Goal: Information Seeking & Learning: Learn about a topic

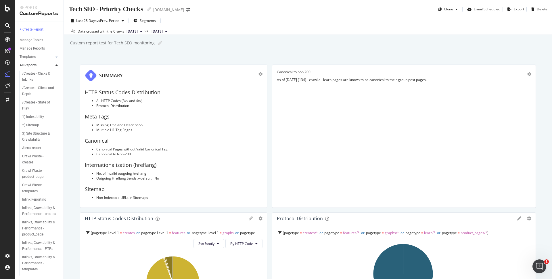
click at [125, 32] on button "[DATE]" at bounding box center [134, 31] width 20 height 7
click at [247, 54] on div "Tech SEO - Priority Checks Tech SEO - Priority Checks canva.com Clone Email Sch…" at bounding box center [308, 139] width 489 height 279
click at [57, 65] on icon at bounding box center [57, 65] width 2 height 3
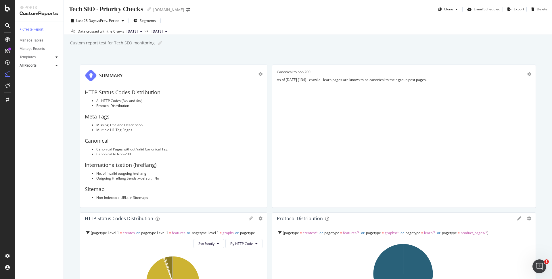
click at [58, 58] on div at bounding box center [57, 57] width 6 height 6
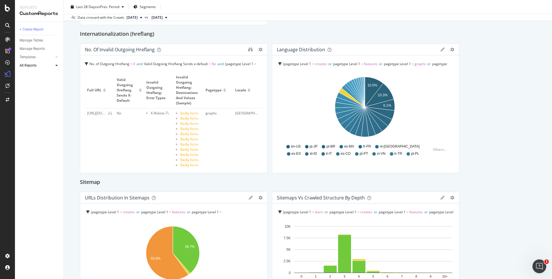
scroll to position [1093, 0]
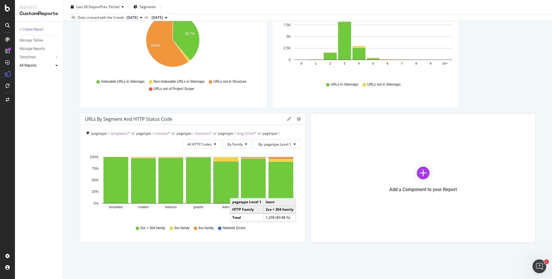
click at [195, 254] on div "Tech SEO - Priority Checks Tech SEO - Priority Checks canva.com Clone Email Sch…" at bounding box center [308, 139] width 489 height 279
click at [412, 250] on div "Tech SEO - Priority Checks Tech SEO - Priority Checks canva.com Clone Email Sch…" at bounding box center [308, 139] width 489 height 279
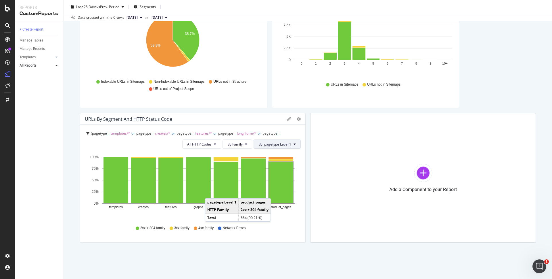
click at [269, 141] on button "By: pagetype Level 1" at bounding box center [277, 143] width 47 height 9
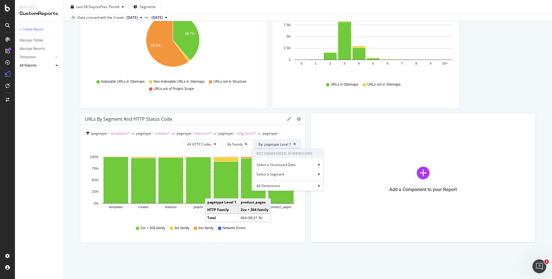
click at [270, 142] on span "By: pagetype Level 1" at bounding box center [275, 144] width 33 height 5
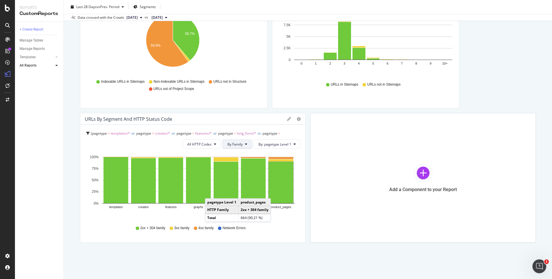
click at [245, 142] on icon at bounding box center [246, 143] width 2 height 3
click at [243, 146] on button "By Family" at bounding box center [238, 143] width 30 height 9
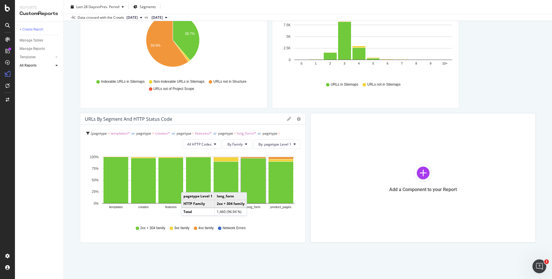
click at [280, 269] on div "Tech SEO - Priority Checks Tech SEO - Priority Checks canva.com Clone Email Sch…" at bounding box center [308, 139] width 489 height 279
click at [279, 262] on div "Tech SEO - Priority Checks Tech SEO - Priority Checks canva.com Clone Email Sch…" at bounding box center [308, 139] width 489 height 279
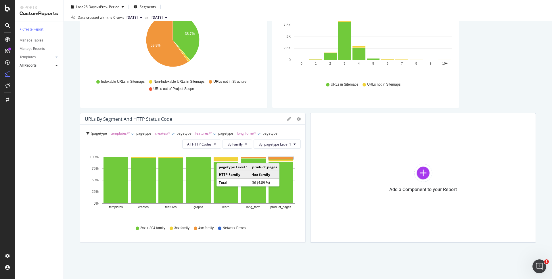
click at [283, 157] on rect "A chart." at bounding box center [281, 158] width 25 height 2
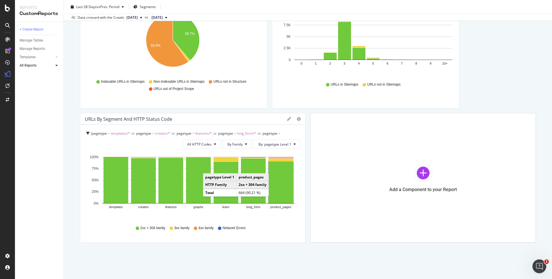
click at [324, 254] on div "Tech SEO - Priority Checks Tech SEO - Priority Checks canva.com Clone Email Sch…" at bounding box center [308, 139] width 489 height 279
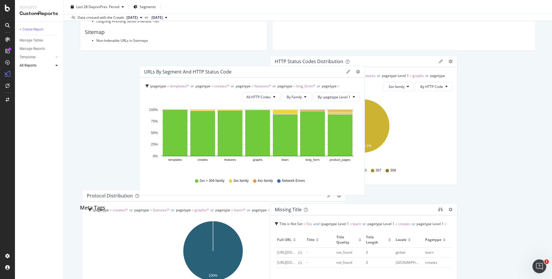
scroll to position [159, 0]
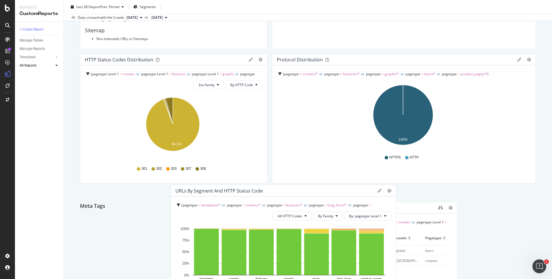
drag, startPoint x: 230, startPoint y: 121, endPoint x: 321, endPoint y: 193, distance: 115.3
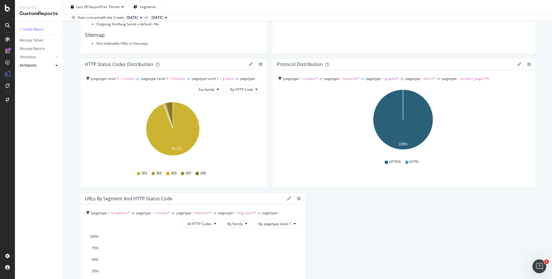
scroll to position [152, 0]
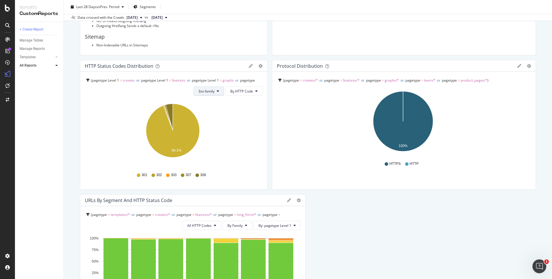
click at [206, 89] on span "3xx family" at bounding box center [207, 91] width 16 height 5
click at [250, 87] on button "By HTTP Code" at bounding box center [244, 90] width 37 height 9
click at [246, 100] on span "By Family" at bounding box center [240, 102] width 23 height 5
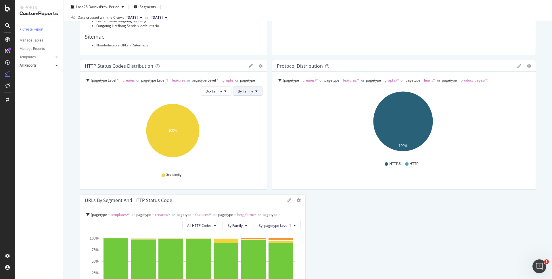
click at [241, 91] on span "By Family" at bounding box center [245, 91] width 15 height 5
click at [245, 111] on span "By HTTP Code" at bounding box center [247, 112] width 23 height 5
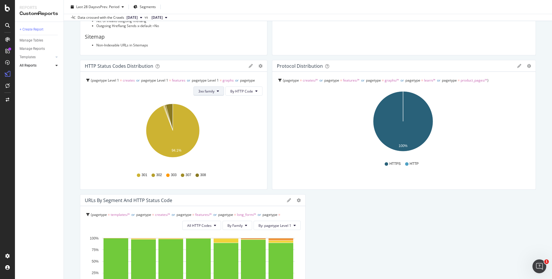
click at [217, 89] on icon at bounding box center [218, 90] width 2 height 3
drag, startPoint x: 216, startPoint y: 119, endPoint x: 323, endPoint y: 208, distance: 138.6
click at [216, 119] on div "Bad HTTP Codes" at bounding box center [211, 123] width 38 height 8
click at [247, 89] on span "By HTTP Code" at bounding box center [241, 91] width 23 height 5
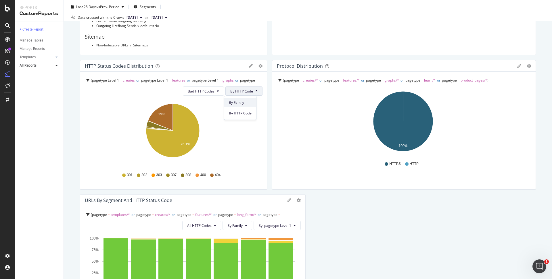
click at [245, 100] on span "By Family" at bounding box center [240, 102] width 23 height 5
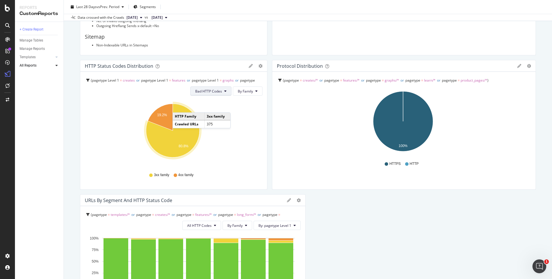
click at [209, 90] on span "Bad HTTP Codes" at bounding box center [208, 91] width 27 height 5
click at [209, 101] on span "All HTTP Codes" at bounding box center [208, 102] width 29 height 5
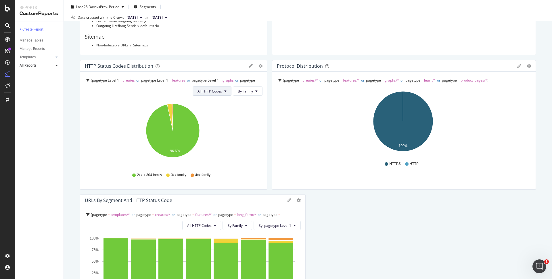
click at [220, 91] on span "All HTTP Codes" at bounding box center [210, 91] width 24 height 5
drag, startPoint x: 216, startPoint y: 121, endPoint x: 369, endPoint y: 235, distance: 190.8
click at [216, 121] on span "Bad HTTP Codes" at bounding box center [211, 123] width 29 height 5
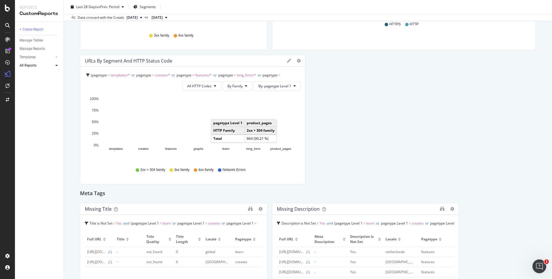
scroll to position [205, 0]
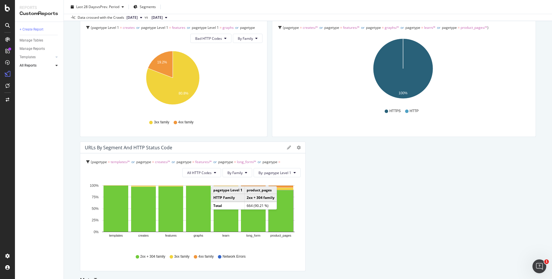
click at [288, 148] on icon at bounding box center [289, 147] width 4 height 4
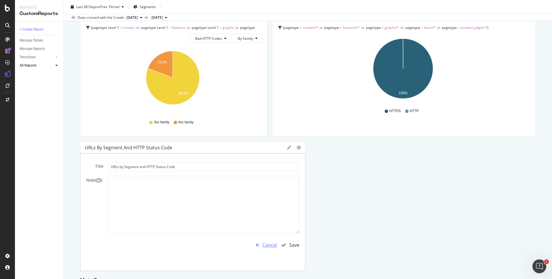
click at [266, 246] on div "Cancel" at bounding box center [270, 244] width 14 height 7
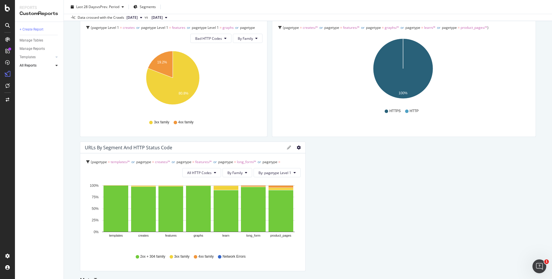
click at [297, 146] on icon "gear" at bounding box center [299, 147] width 4 height 4
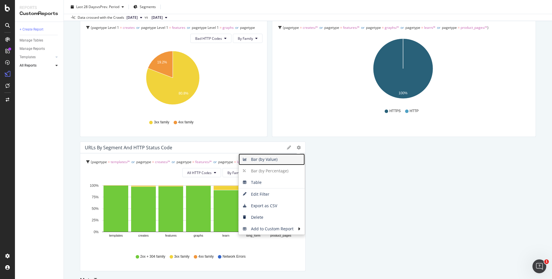
click at [275, 159] on span "Bar (by Value)" at bounding box center [272, 159] width 66 height 9
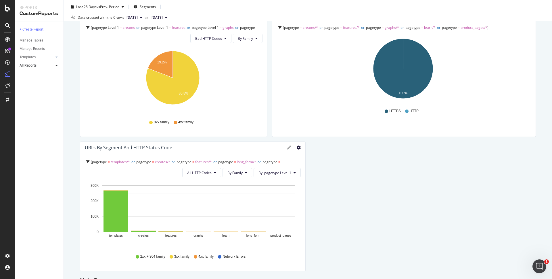
click at [297, 145] on icon "gear" at bounding box center [299, 147] width 4 height 4
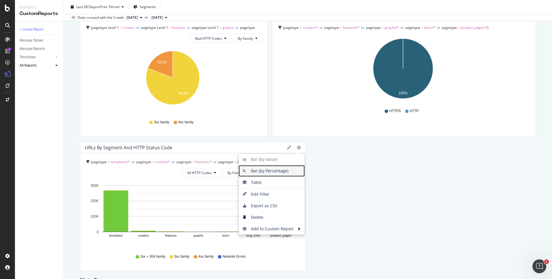
click at [282, 169] on span "Bar (by Percentage)" at bounding box center [272, 170] width 66 height 9
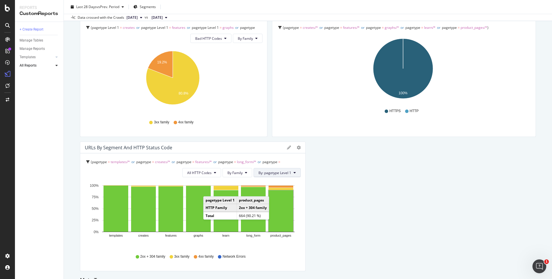
click at [285, 173] on span "By: pagetype Level 1" at bounding box center [275, 172] width 33 height 5
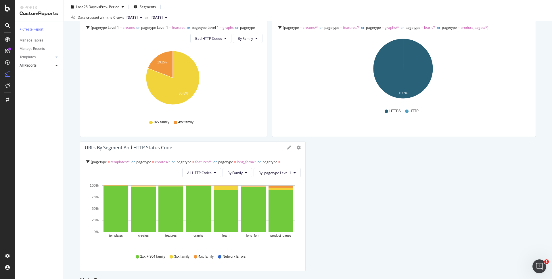
click at [199, 257] on span "4xx family" at bounding box center [206, 256] width 15 height 5
click at [297, 149] on icon "gear" at bounding box center [299, 147] width 4 height 4
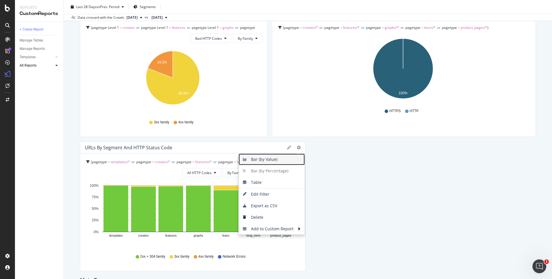
click at [272, 159] on span "Bar (by Value)" at bounding box center [272, 159] width 66 height 9
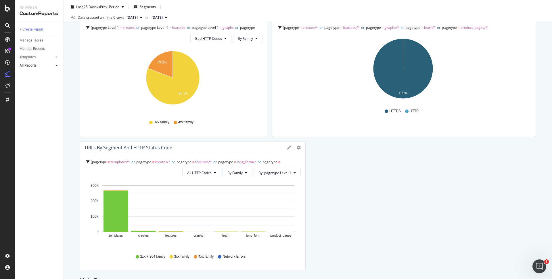
click at [199, 257] on span "4xx family" at bounding box center [206, 256] width 15 height 5
click at [237, 173] on span "By Family" at bounding box center [235, 172] width 15 height 5
click at [187, 171] on span "All HTTP Codes" at bounding box center [199, 172] width 24 height 5
click at [213, 206] on span "Bad HTTP Codes" at bounding box center [200, 205] width 29 height 5
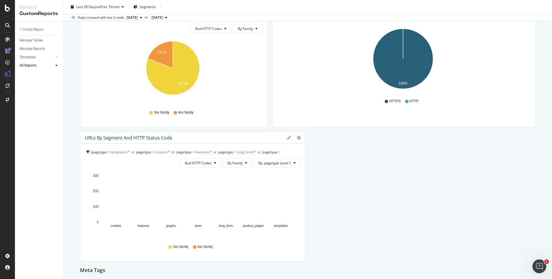
scroll to position [219, 0]
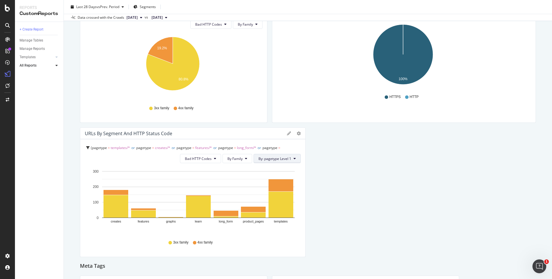
click at [282, 158] on span "By: pagetype Level 1" at bounding box center [275, 158] width 33 height 5
click at [297, 134] on icon "gear" at bounding box center [299, 133] width 4 height 4
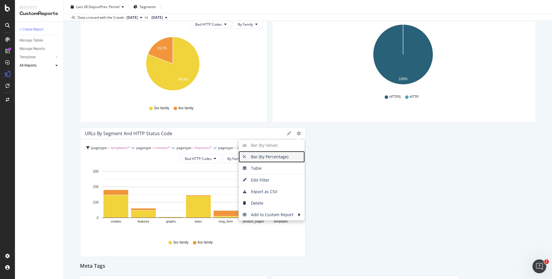
click at [281, 155] on span "Bar (by Percentage)" at bounding box center [272, 156] width 66 height 9
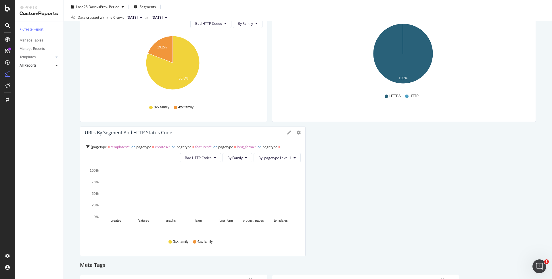
scroll to position [220, 0]
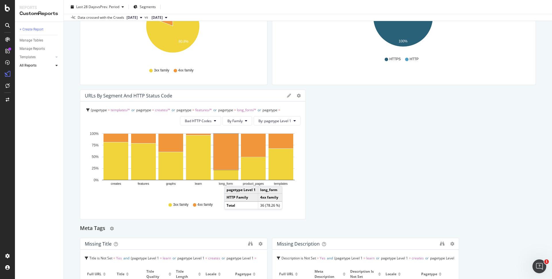
scroll to position [267, 0]
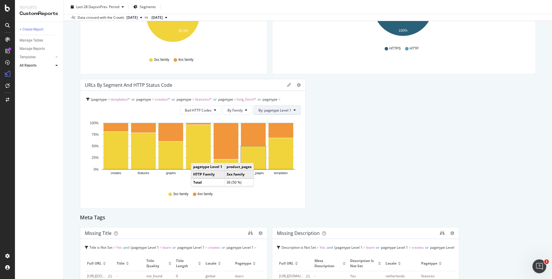
click at [273, 110] on span "By: pagetype Level 1" at bounding box center [275, 110] width 33 height 5
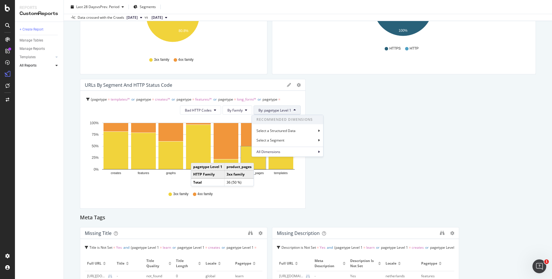
click at [273, 110] on span "By: pagetype Level 1" at bounding box center [275, 110] width 33 height 5
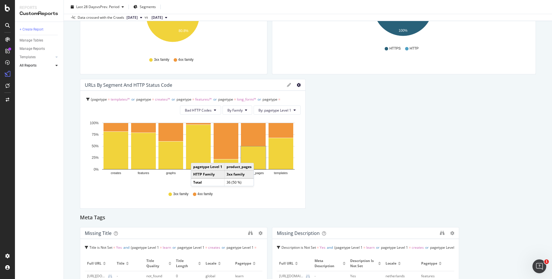
click at [297, 85] on icon "gear" at bounding box center [299, 85] width 4 height 4
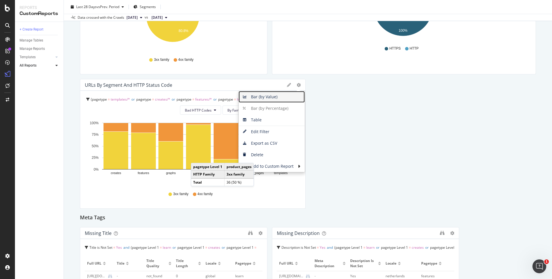
click at [282, 99] on span "Bar (by Value)" at bounding box center [272, 96] width 66 height 9
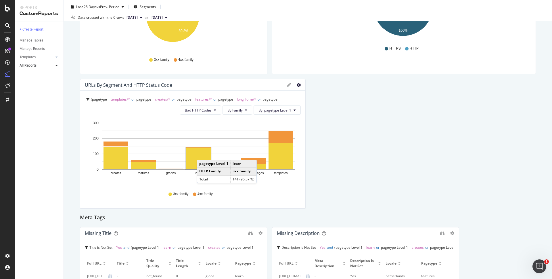
click at [297, 86] on icon "gear" at bounding box center [299, 85] width 4 height 4
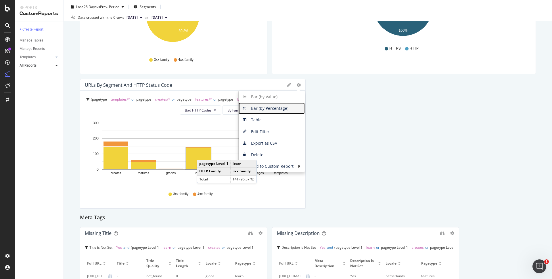
click at [277, 106] on span "Bar (by Percentage)" at bounding box center [272, 108] width 66 height 9
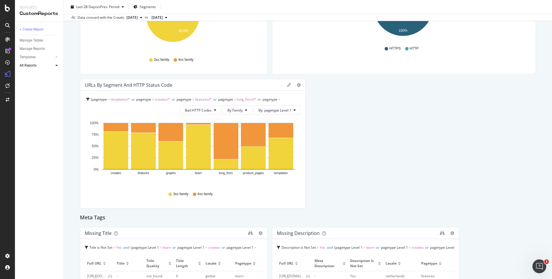
click at [243, 110] on button "By Family" at bounding box center [238, 109] width 30 height 9
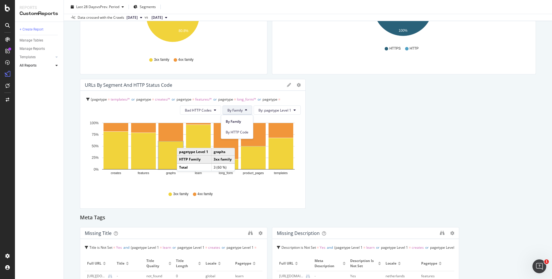
click at [243, 110] on button "By Family" at bounding box center [238, 109] width 30 height 9
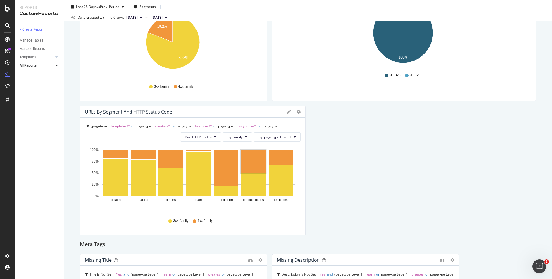
scroll to position [0, 0]
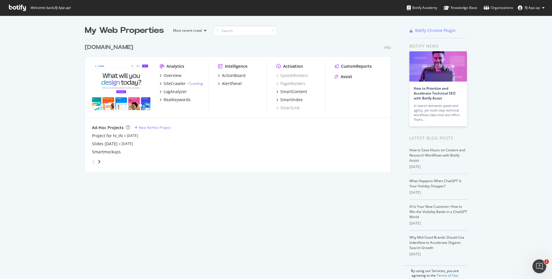
click at [535, 7] on span "RJ Apa-ap" at bounding box center [532, 7] width 15 height 5
click at [176, 77] on div "Overview" at bounding box center [173, 76] width 18 height 6
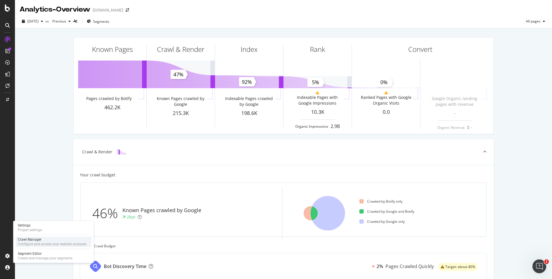
click at [26, 244] on div "Configure and access your website analyses" at bounding box center [52, 243] width 69 height 5
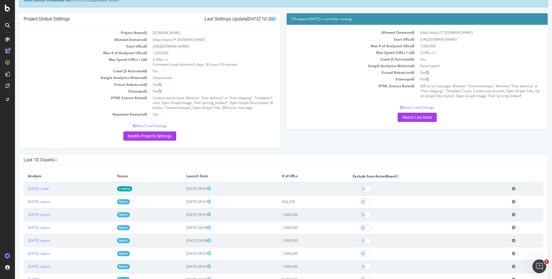
scroll to position [37, 0]
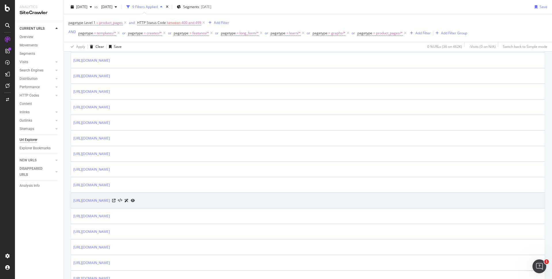
scroll to position [457, 0]
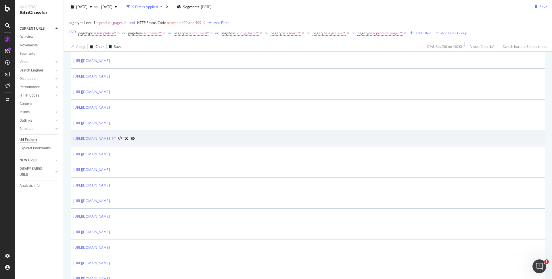
click at [116, 138] on icon at bounding box center [113, 138] width 3 height 3
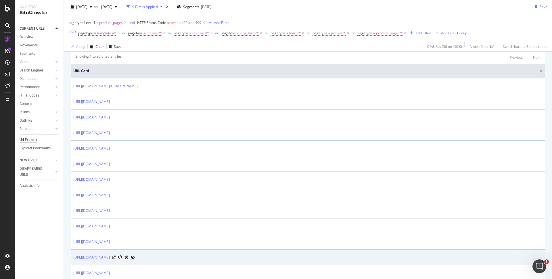
scroll to position [0, 0]
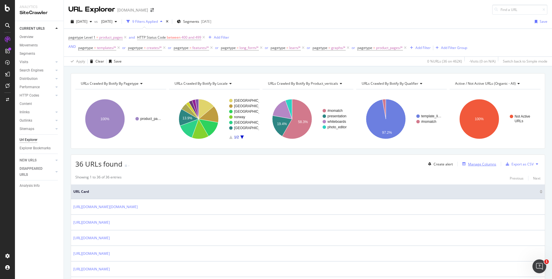
click at [477, 163] on div "Manage Columns" at bounding box center [482, 163] width 28 height 5
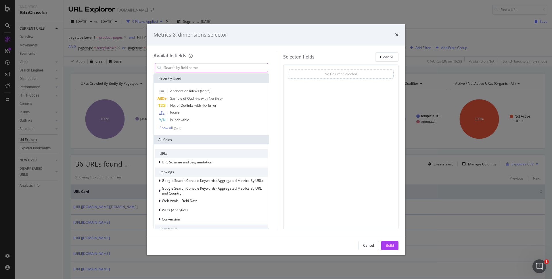
click at [220, 67] on input "modal" at bounding box center [216, 67] width 104 height 9
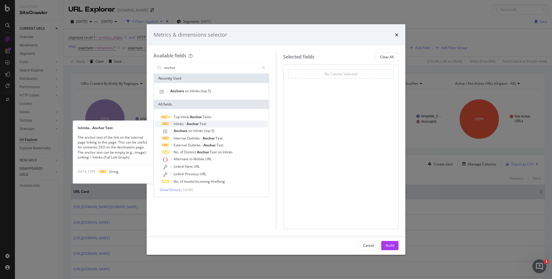
type input "anchor"
click at [238, 122] on div "Inlinks - Anchor Text" at bounding box center [215, 123] width 106 height 7
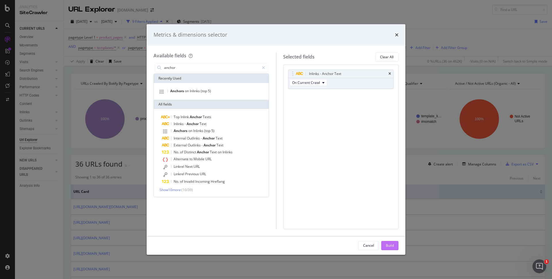
click at [394, 243] on div "Build" at bounding box center [390, 245] width 8 height 5
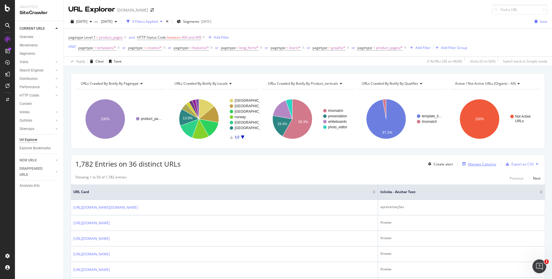
click at [475, 163] on div "Manage Columns" at bounding box center [482, 163] width 28 height 5
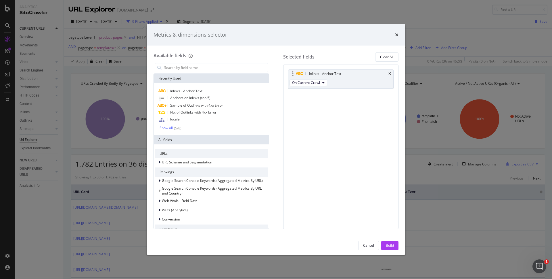
click at [391, 73] on div "Inlinks - Anchor Text" at bounding box center [341, 74] width 105 height 8
click at [391, 73] on icon "times" at bounding box center [390, 73] width 3 height 3
click at [197, 69] on input "modal" at bounding box center [216, 67] width 104 height 9
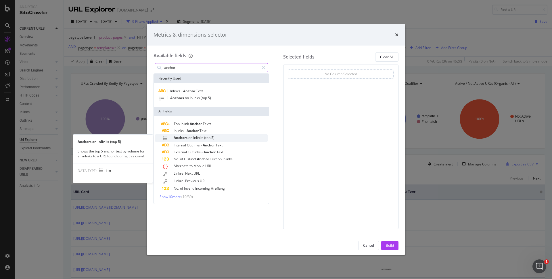
type input "anchor"
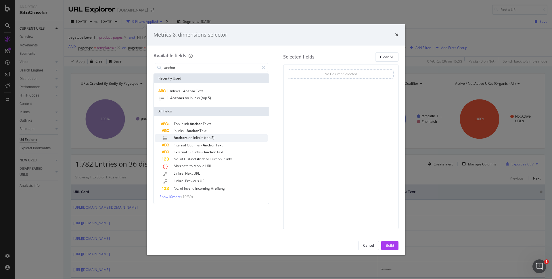
click at [206, 140] on span "(top" at bounding box center [207, 137] width 7 height 5
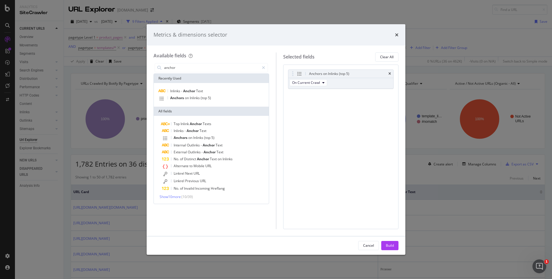
click at [395, 243] on button "Build" at bounding box center [390, 245] width 17 height 9
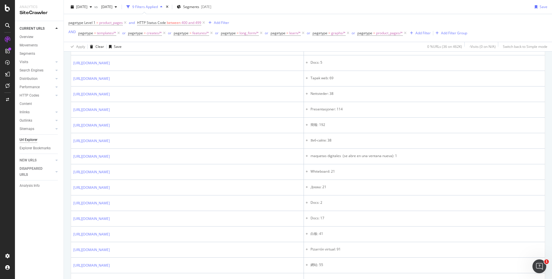
scroll to position [445, 0]
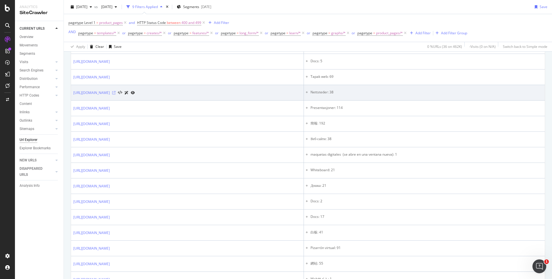
click at [116, 93] on icon at bounding box center [113, 92] width 3 height 3
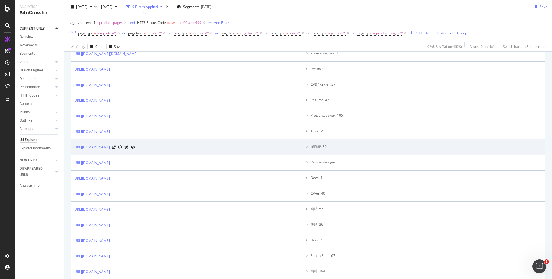
scroll to position [0, 0]
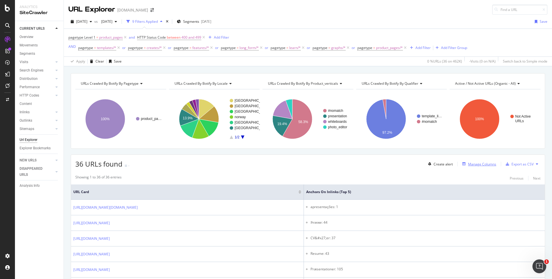
click at [471, 162] on div "Manage Columns" at bounding box center [482, 163] width 28 height 5
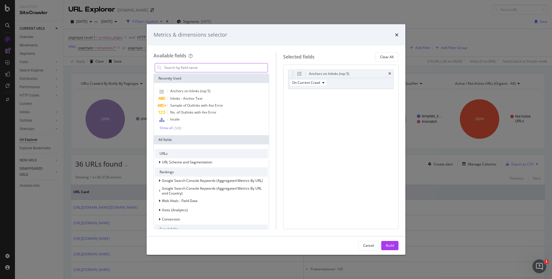
click at [201, 63] on div "modal" at bounding box center [211, 67] width 113 height 9
click at [201, 69] on input "modal" at bounding box center [216, 67] width 104 height 9
click at [210, 69] on input "modal" at bounding box center [216, 67] width 104 height 9
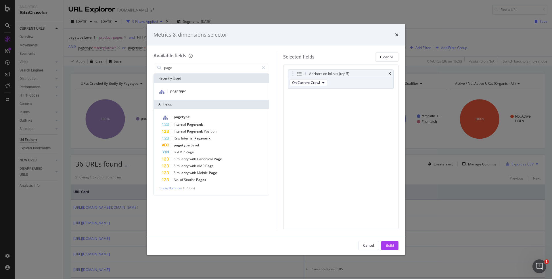
drag, startPoint x: 262, startPoint y: 36, endPoint x: 224, endPoint y: 48, distance: 39.7
click at [216, 50] on div "Metrics & dimensions selector Available fields page Recently Used pagetype All …" at bounding box center [276, 139] width 259 height 230
click at [191, 70] on input "page" at bounding box center [212, 67] width 96 height 9
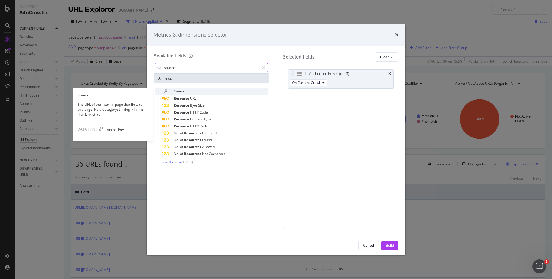
type input "source"
click at [207, 93] on div "Source" at bounding box center [215, 90] width 106 height 7
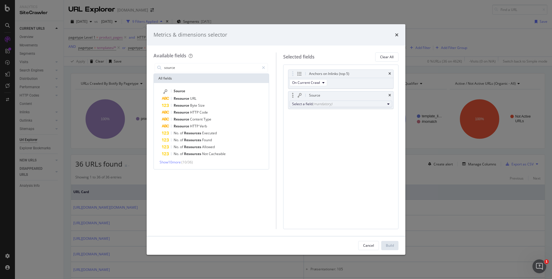
click at [336, 102] on div "Select a field (mandatory)" at bounding box center [338, 103] width 93 height 5
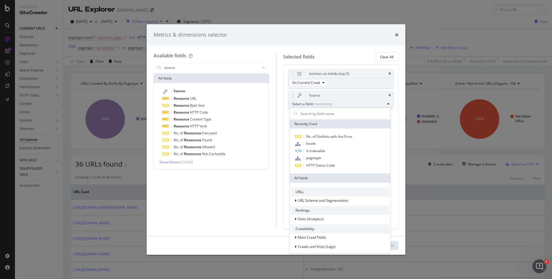
click at [393, 122] on div "Anchors on Inlinks (top 5) On Current Crawl Source Select a field (mandatory) R…" at bounding box center [341, 146] width 116 height 164
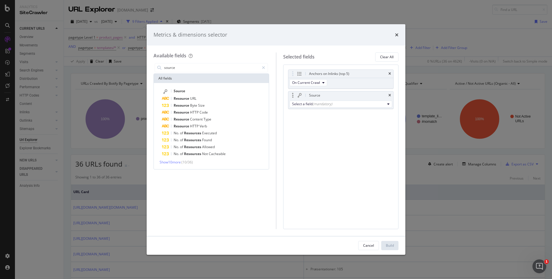
click at [318, 95] on div "Source" at bounding box center [314, 95] width 11 height 6
click at [335, 106] on button "Select a field (mandatory)" at bounding box center [341, 103] width 103 height 7
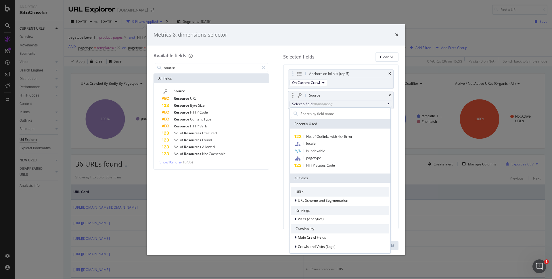
click at [302, 108] on div "modal" at bounding box center [340, 114] width 101 height 12
click at [311, 114] on input "modal" at bounding box center [344, 113] width 89 height 9
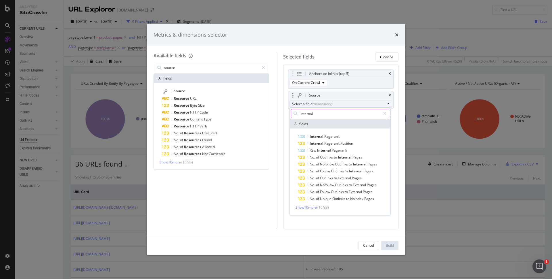
click at [333, 113] on input "internal" at bounding box center [340, 113] width 81 height 9
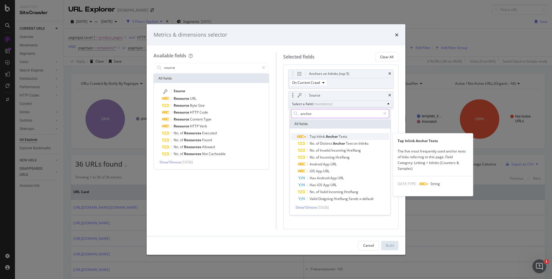
type input "anchor"
click at [344, 137] on span "Texts" at bounding box center [343, 136] width 9 height 5
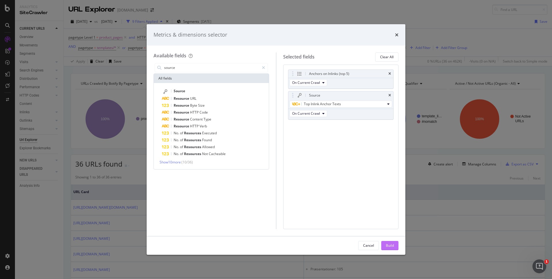
click at [385, 242] on button "Build" at bounding box center [390, 245] width 17 height 9
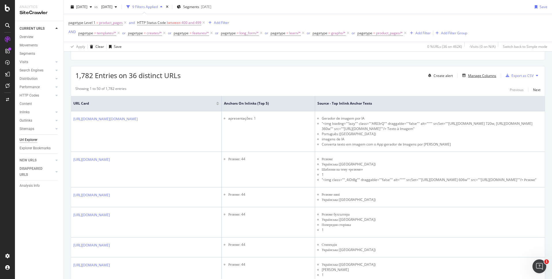
scroll to position [83, 0]
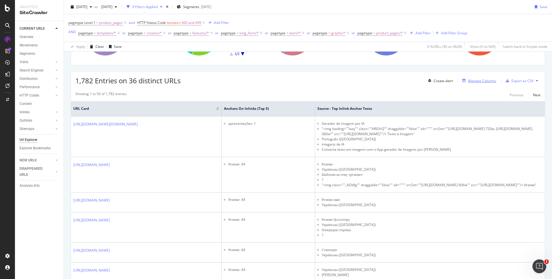
click at [483, 78] on div "Manage Columns" at bounding box center [482, 80] width 28 height 5
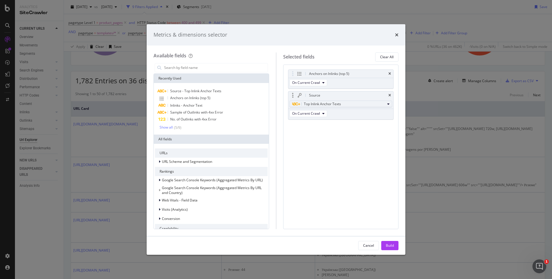
click at [336, 102] on span "Top Inlink Anchor Texts" at bounding box center [322, 103] width 37 height 5
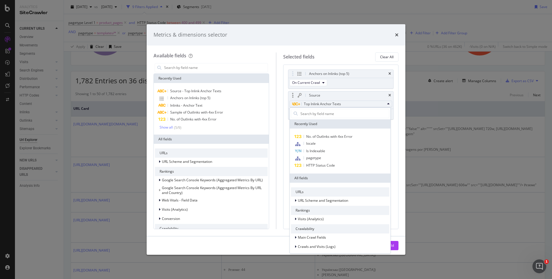
click at [336, 102] on span "Top Inlink Anchor Texts" at bounding box center [322, 103] width 37 height 5
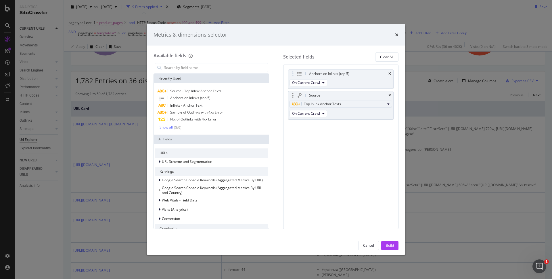
click at [324, 103] on span "Top Inlink Anchor Texts" at bounding box center [322, 103] width 37 height 5
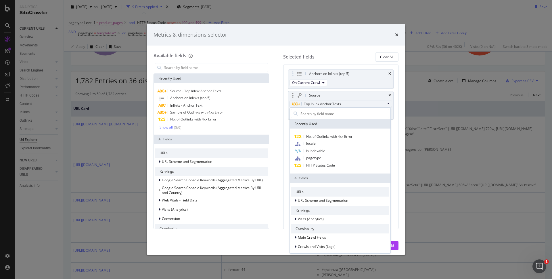
type input "p"
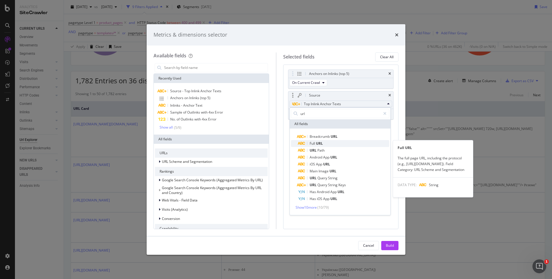
type input "url"
click at [339, 146] on span "Full URL" at bounding box center [344, 143] width 92 height 7
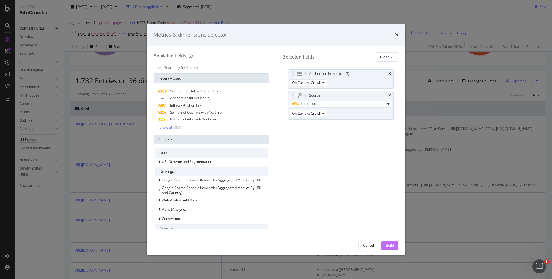
click at [395, 249] on button "Build" at bounding box center [390, 245] width 17 height 9
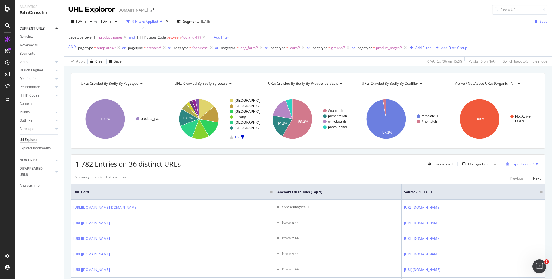
click at [533, 179] on div "Next" at bounding box center [536, 178] width 7 height 5
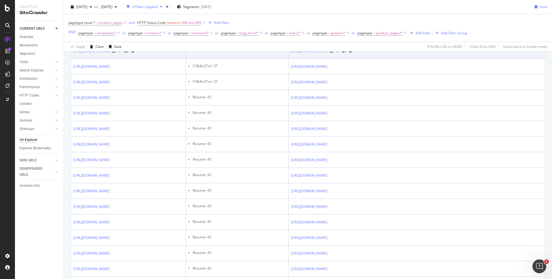
scroll to position [731, 0]
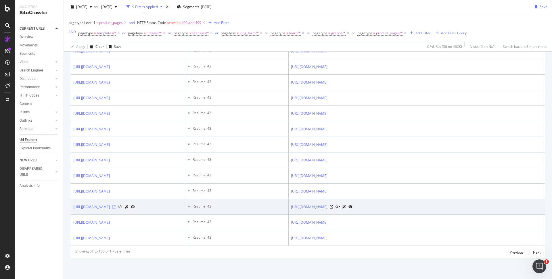
click at [116, 206] on icon at bounding box center [113, 206] width 3 height 3
click at [333, 207] on icon at bounding box center [331, 206] width 3 height 3
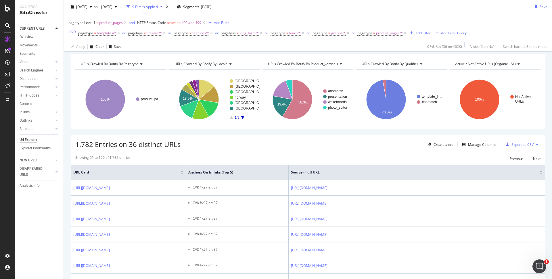
scroll to position [18, 0]
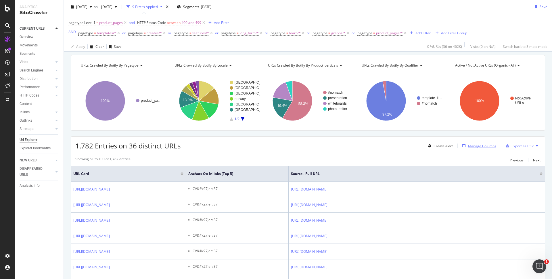
click at [475, 146] on div "Manage Columns" at bounding box center [482, 145] width 28 height 5
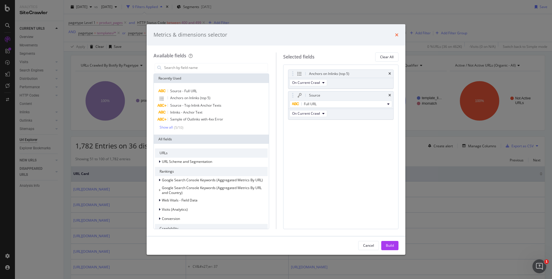
click at [397, 35] on icon "times" at bounding box center [396, 35] width 3 height 5
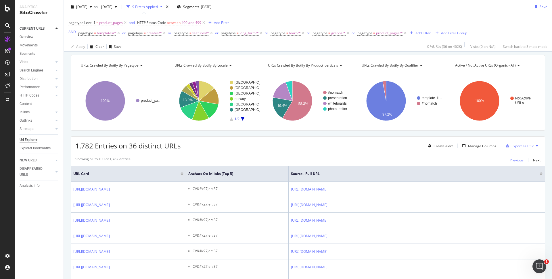
click at [510, 161] on div "Previous" at bounding box center [517, 159] width 14 height 5
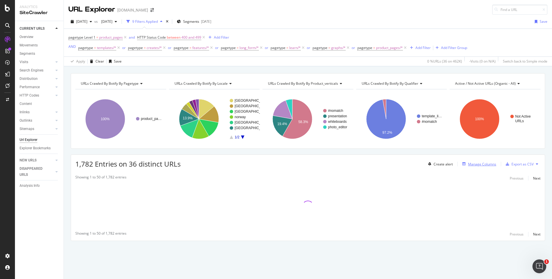
scroll to position [0, 0]
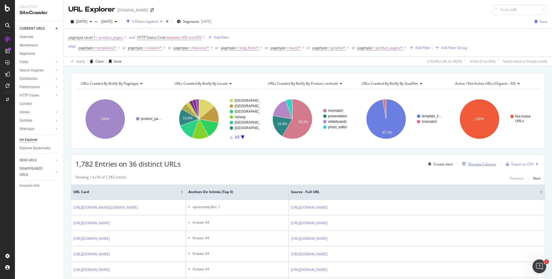
click at [475, 163] on div "Manage Columns" at bounding box center [482, 163] width 28 height 5
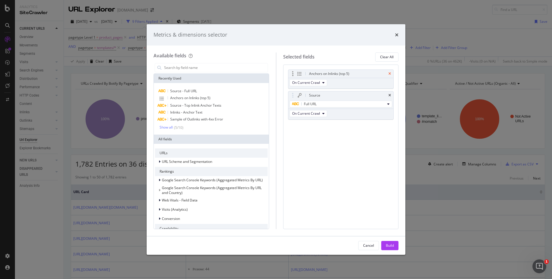
click at [391, 72] on icon "times" at bounding box center [390, 73] width 3 height 3
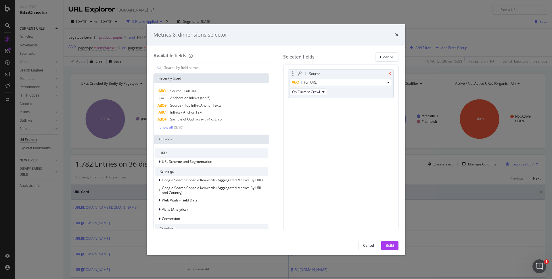
click at [390, 74] on icon "times" at bounding box center [390, 73] width 3 height 3
click at [207, 71] on input "modal" at bounding box center [216, 67] width 104 height 9
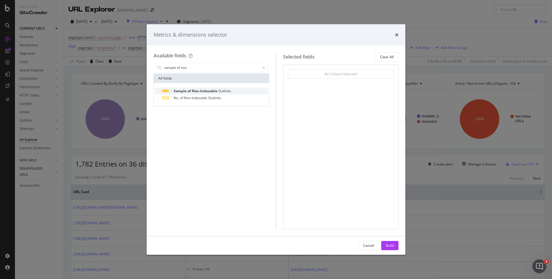
click at [215, 90] on span "Non-Indexable" at bounding box center [205, 90] width 26 height 5
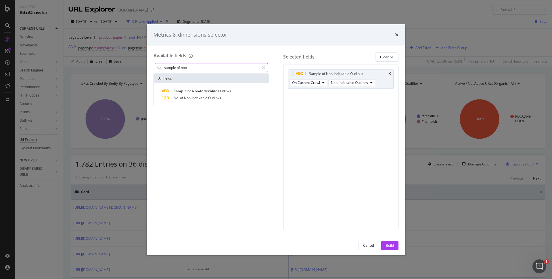
click at [220, 68] on input "sample of non" at bounding box center [212, 67] width 96 height 9
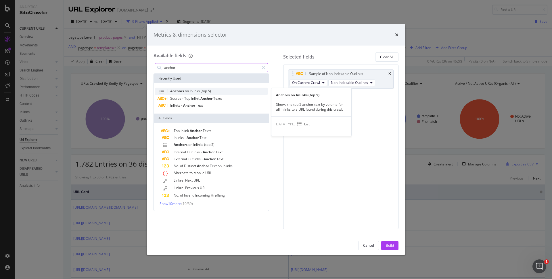
type input "anchor"
click at [225, 93] on div "Anchors on Inlinks (top 5)" at bounding box center [211, 90] width 113 height 7
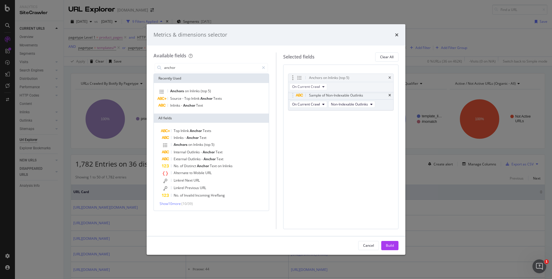
drag, startPoint x: 293, startPoint y: 93, endPoint x: 293, endPoint y: 73, distance: 20.1
click at [392, 241] on div "Build" at bounding box center [390, 245] width 8 height 9
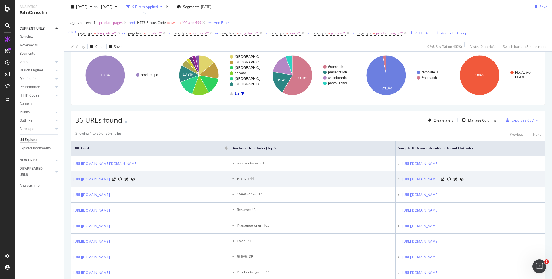
scroll to position [100, 0]
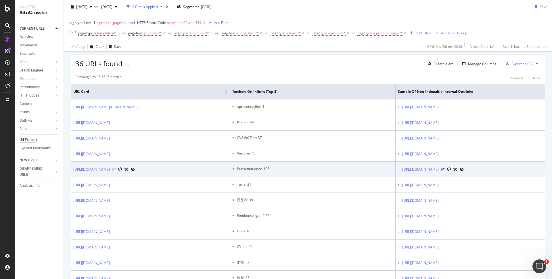
click at [116, 168] on icon at bounding box center [113, 168] width 3 height 3
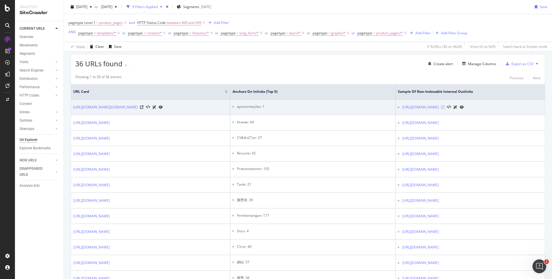
click at [445, 107] on icon at bounding box center [442, 106] width 3 height 3
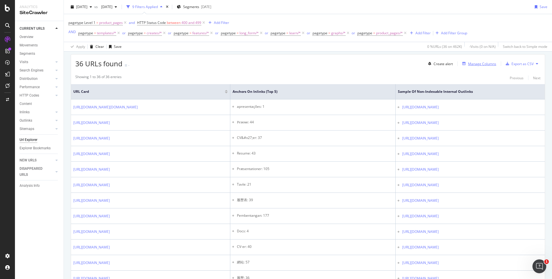
click at [477, 64] on div "Manage Columns" at bounding box center [482, 63] width 28 height 5
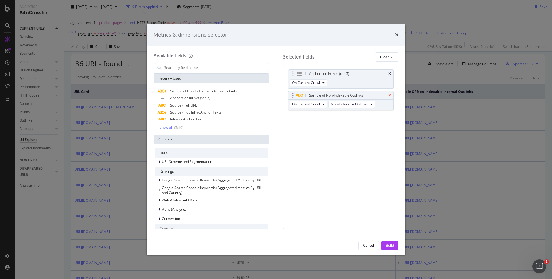
click at [390, 96] on icon "times" at bounding box center [390, 95] width 3 height 3
click at [219, 70] on input "modal" at bounding box center [216, 67] width 104 height 9
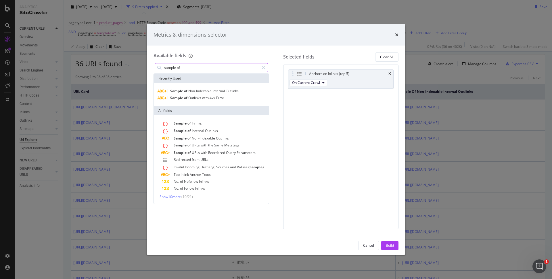
click at [185, 67] on input "sample of" at bounding box center [212, 67] width 96 height 9
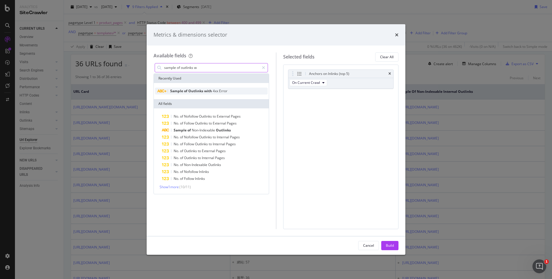
type input "sample of outlinks w"
click at [194, 93] on span "Outlinks" at bounding box center [196, 90] width 16 height 5
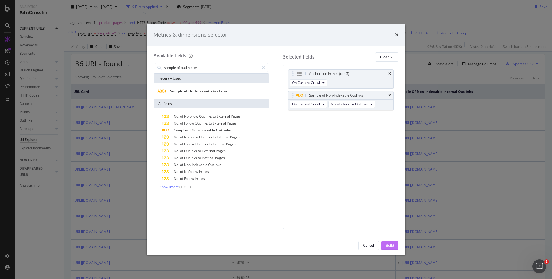
click at [392, 245] on div "Build" at bounding box center [390, 245] width 8 height 5
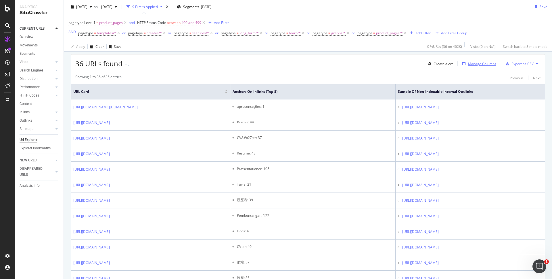
click at [479, 63] on div "Manage Columns" at bounding box center [482, 63] width 28 height 5
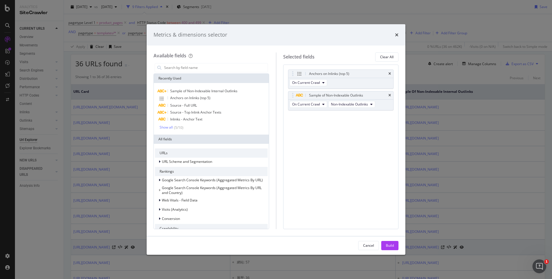
click at [394, 244] on div "Build" at bounding box center [390, 245] width 8 height 5
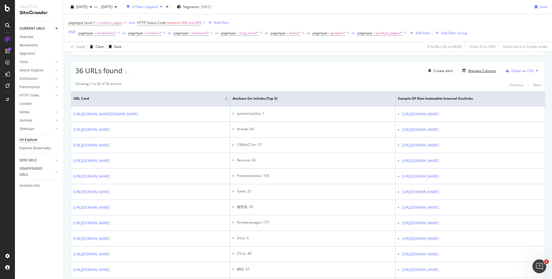
scroll to position [0, 0]
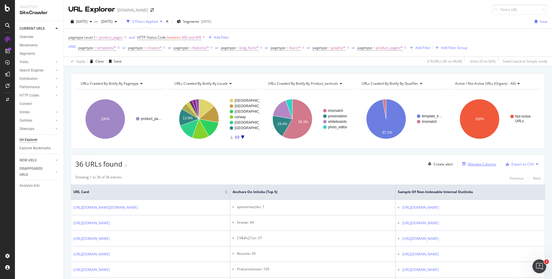
click at [478, 164] on div "Manage Columns" at bounding box center [482, 163] width 28 height 5
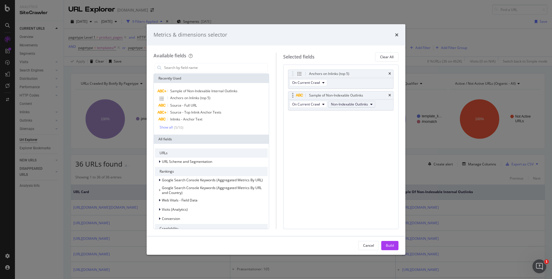
click at [359, 104] on span "Non-Indexable Outlinks" at bounding box center [349, 104] width 37 height 5
click at [363, 148] on span "with 4xx Error" at bounding box center [352, 146] width 39 height 5
click at [399, 242] on div "Cancel Build" at bounding box center [276, 245] width 259 height 18
click at [395, 244] on button "Build" at bounding box center [390, 245] width 17 height 9
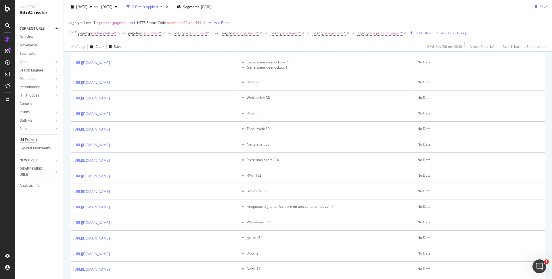
scroll to position [370, 0]
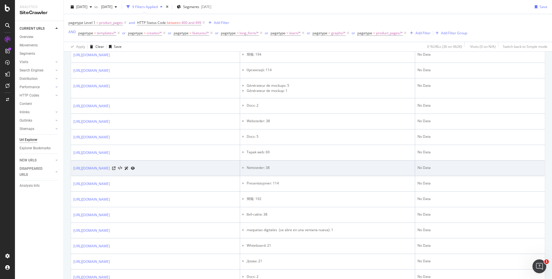
click at [462, 164] on td "No Data" at bounding box center [480, 168] width 130 height 16
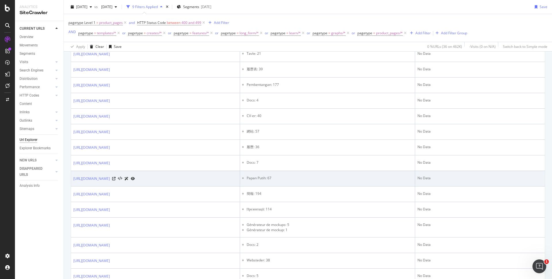
scroll to position [35, 0]
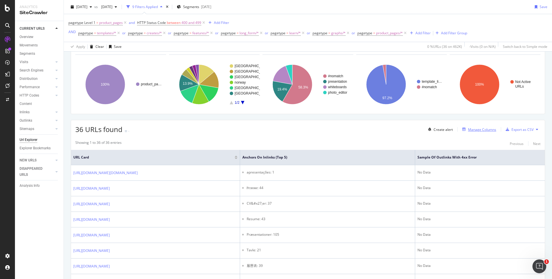
click at [476, 129] on div "Manage Columns" at bounding box center [482, 129] width 28 height 5
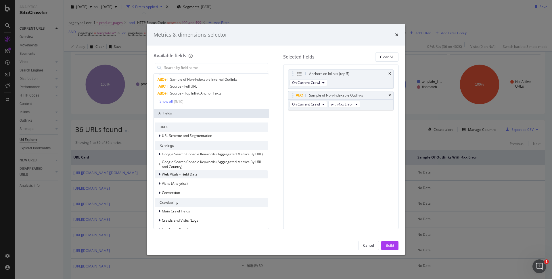
scroll to position [38, 0]
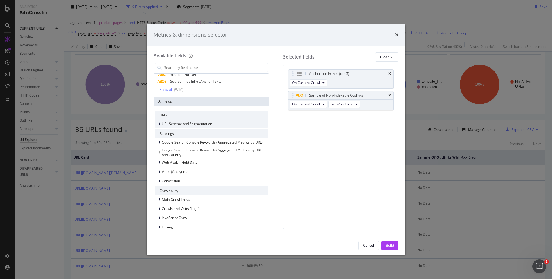
click at [159, 123] on icon "modal" at bounding box center [160, 123] width 2 height 3
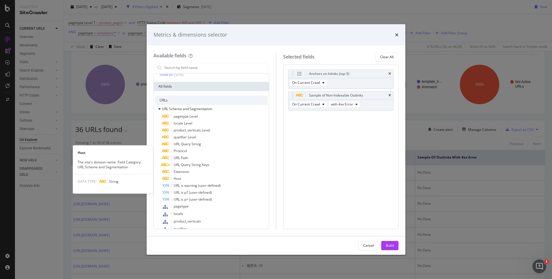
scroll to position [0, 0]
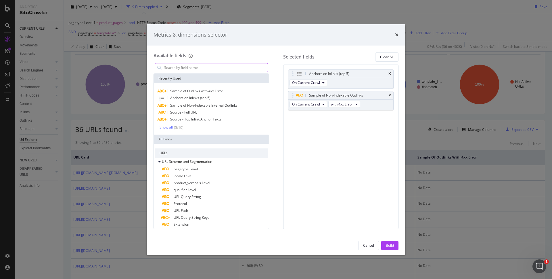
click at [191, 69] on input "modal" at bounding box center [216, 67] width 104 height 9
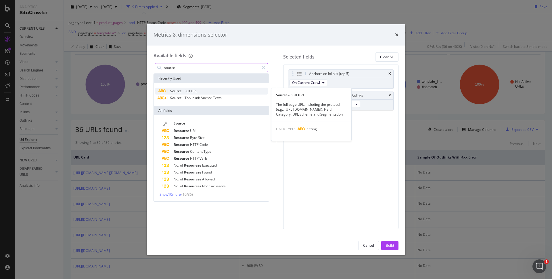
type input "source"
click at [230, 92] on div "Source - Full URL" at bounding box center [211, 90] width 113 height 7
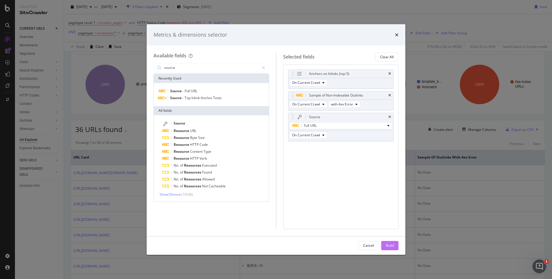
click at [392, 244] on div "Build" at bounding box center [390, 245] width 8 height 5
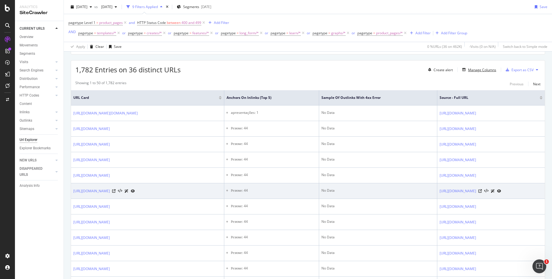
scroll to position [95, 0]
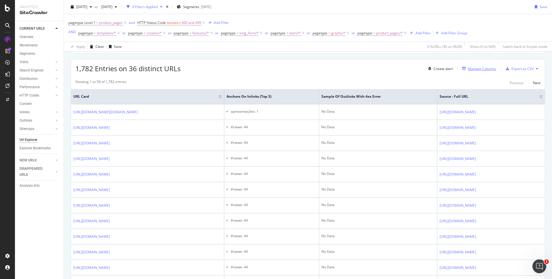
click at [470, 68] on div "Manage Columns" at bounding box center [482, 68] width 28 height 5
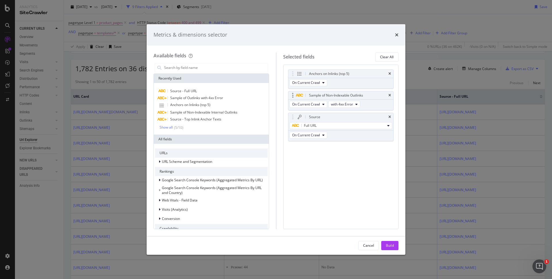
click at [393, 94] on div "Sample of Non-Indexable Outlinks" at bounding box center [341, 95] width 105 height 8
click at [390, 95] on icon "times" at bounding box center [390, 95] width 3 height 3
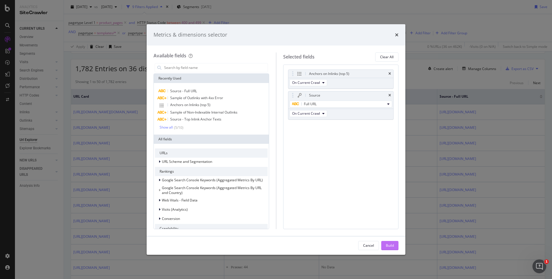
click at [387, 245] on div "Build" at bounding box center [390, 245] width 8 height 5
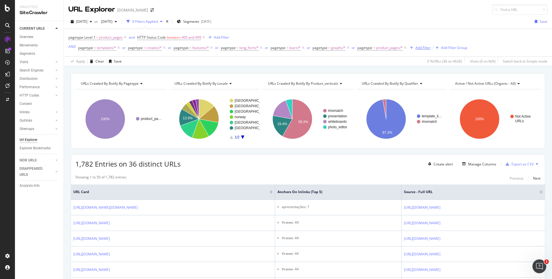
click at [416, 47] on div "Add Filter" at bounding box center [423, 47] width 15 height 5
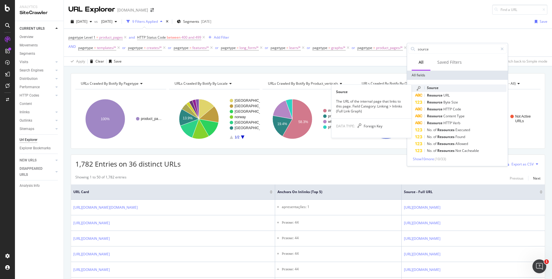
type input "source"
click at [461, 88] on div "Source" at bounding box center [461, 87] width 92 height 7
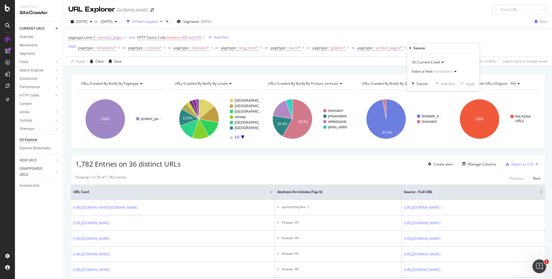
click at [410, 47] on icon at bounding box center [411, 47] width 2 height 3
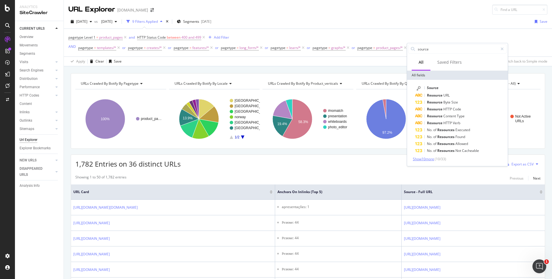
click at [427, 157] on span "Show 10 more" at bounding box center [423, 158] width 21 height 5
click at [451, 64] on div "Saved Filters" at bounding box center [450, 62] width 24 height 6
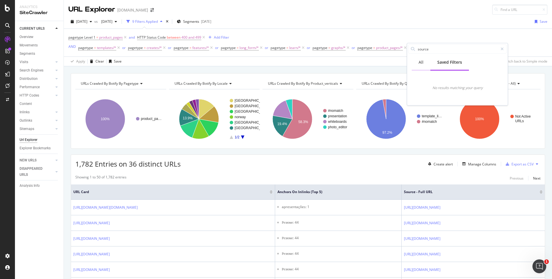
click at [421, 63] on div "All" at bounding box center [421, 62] width 5 height 6
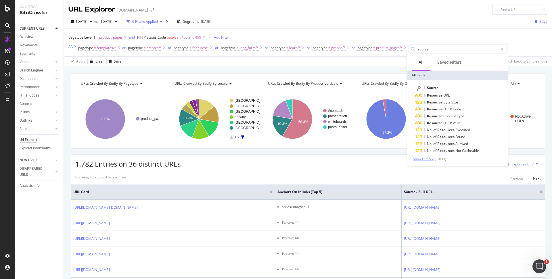
click at [425, 158] on span "Show 10 more" at bounding box center [423, 158] width 21 height 5
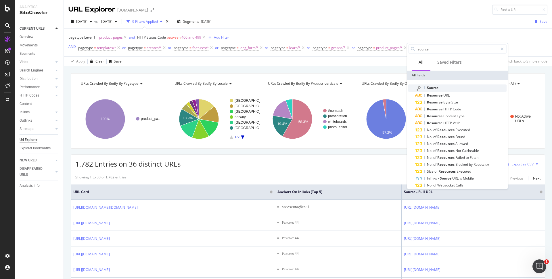
click at [448, 88] on div "Source" at bounding box center [461, 87] width 92 height 7
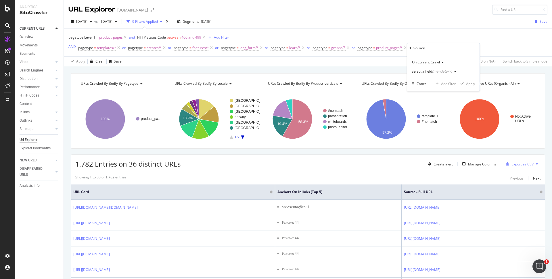
click at [433, 71] on div "(mandatory)" at bounding box center [442, 71] width 20 height 5
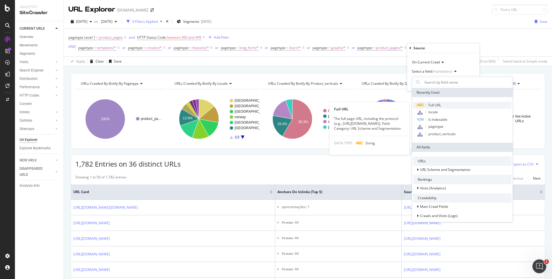
click at [467, 106] on div "Full URL" at bounding box center [462, 105] width 98 height 7
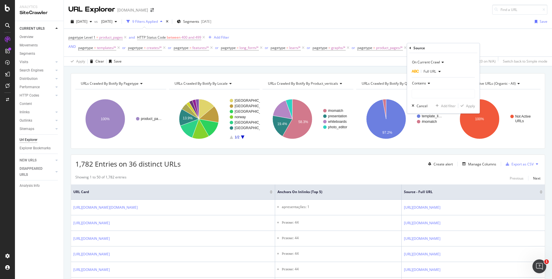
click at [424, 82] on span "Contains" at bounding box center [419, 83] width 14 height 5
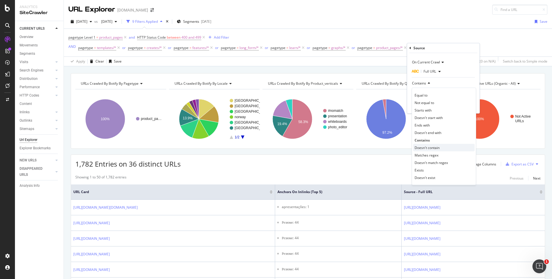
click at [450, 148] on div "Doesn't contain" at bounding box center [444, 147] width 62 height 7
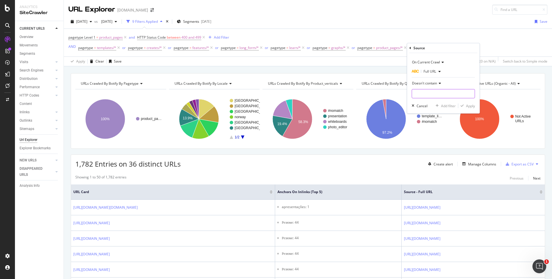
click at [434, 93] on input "text" at bounding box center [443, 93] width 63 height 9
type input "?"
click at [470, 105] on div "Apply" at bounding box center [470, 105] width 9 height 5
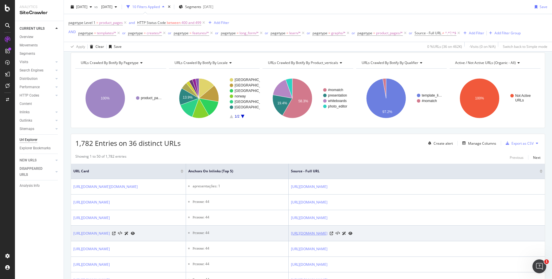
scroll to position [20, 0]
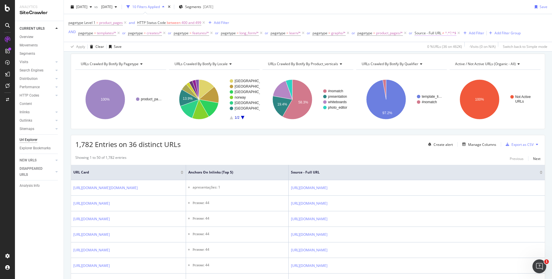
click at [435, 35] on span "Source - Full URL" at bounding box center [428, 33] width 27 height 5
click at [388, 159] on div "Showing 1 to 50 of 1,782 entries Previous Next" at bounding box center [308, 158] width 474 height 7
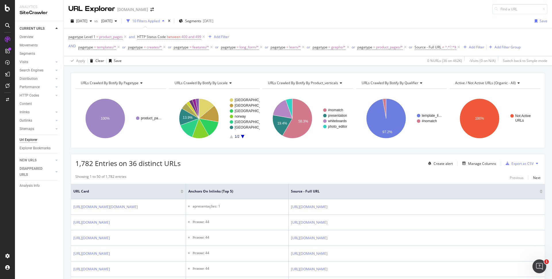
scroll to position [0, 0]
click at [426, 47] on span "Source - Full URL" at bounding box center [428, 47] width 27 height 5
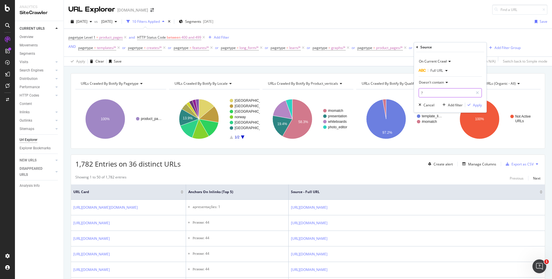
click at [442, 92] on input "?" at bounding box center [446, 92] width 54 height 9
click at [441, 92] on input "?" at bounding box center [446, 92] width 54 height 9
click at [440, 83] on span "Doesn't contain" at bounding box center [431, 82] width 25 height 5
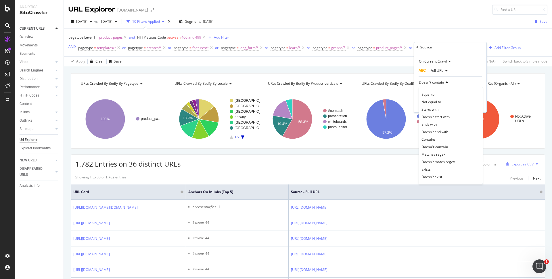
click at [440, 83] on span "Doesn't contain" at bounding box center [431, 82] width 25 height 5
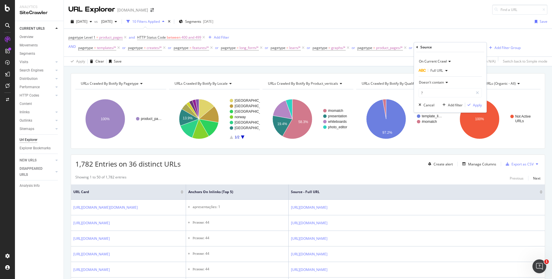
click at [376, 184] on th "Source - Full URL" at bounding box center [417, 191] width 256 height 15
click at [479, 48] on div "Add Filter" at bounding box center [476, 47] width 15 height 5
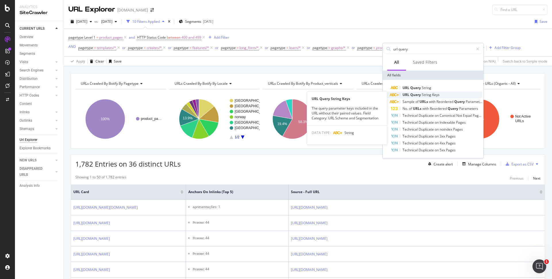
type input "url query"
click at [429, 92] on div "URL Query String Keys" at bounding box center [437, 94] width 92 height 7
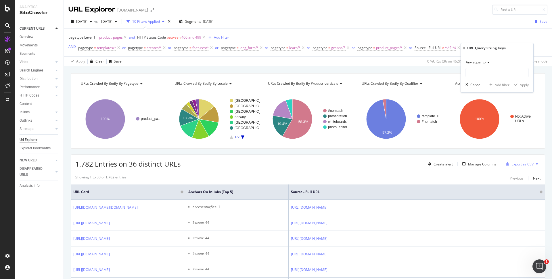
click at [482, 64] on div "Any equal to" at bounding box center [497, 62] width 63 height 9
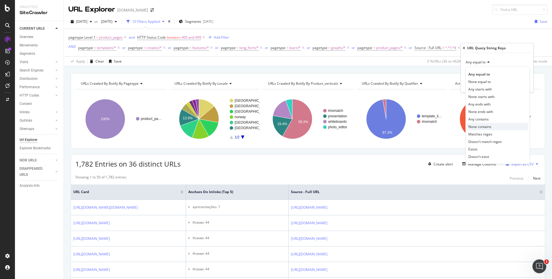
click at [502, 127] on div "None contains" at bounding box center [498, 126] width 62 height 7
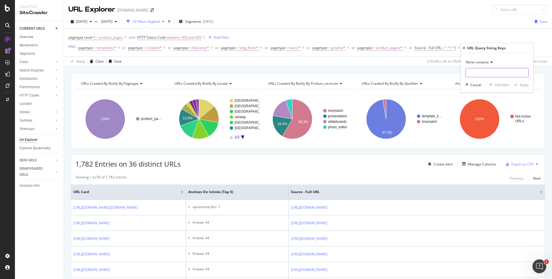
click at [478, 72] on input "text" at bounding box center [497, 72] width 63 height 9
type input "?"
click at [523, 85] on div "Apply" at bounding box center [524, 84] width 9 height 5
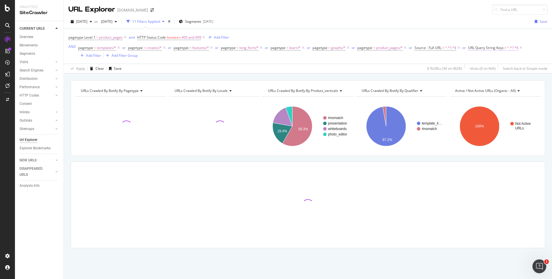
click at [490, 48] on span "URL Query String Keys" at bounding box center [486, 47] width 36 height 5
click at [491, 65] on div "None contains" at bounding box center [504, 61] width 63 height 9
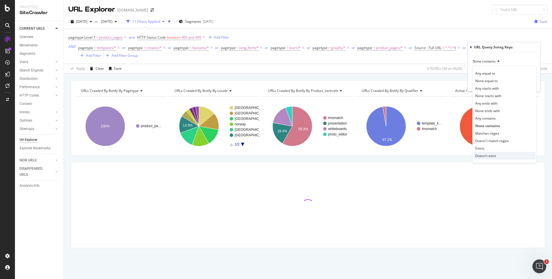
click at [498, 154] on div "Doesn't exist" at bounding box center [505, 155] width 62 height 7
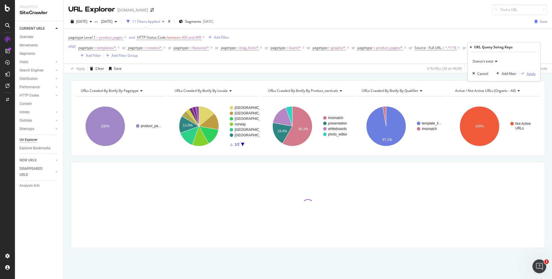
click at [530, 72] on div "Apply" at bounding box center [531, 73] width 9 height 5
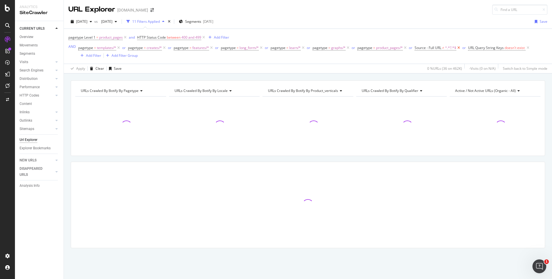
click at [460, 49] on icon at bounding box center [459, 48] width 5 height 6
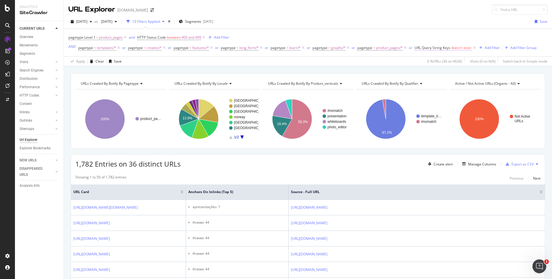
click at [436, 49] on span "URL Query String Keys" at bounding box center [433, 47] width 36 height 5
click at [450, 72] on div "Add filter" at bounding box center [455, 73] width 15 height 5
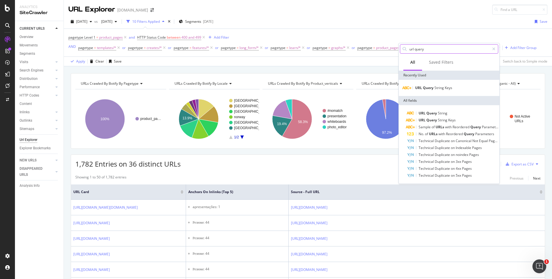
click at [429, 51] on input "url query" at bounding box center [449, 49] width 81 height 9
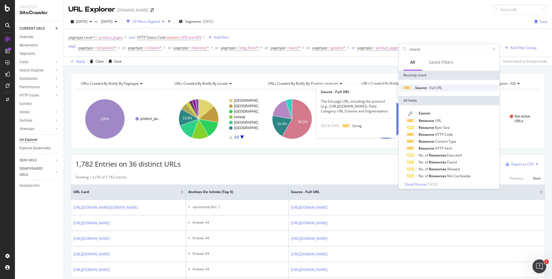
type input "source"
click at [436, 85] on span "URL" at bounding box center [439, 87] width 6 height 5
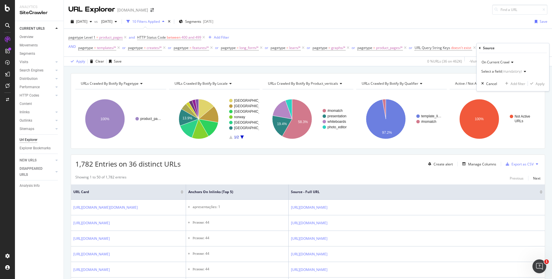
click at [508, 63] on span "On Current Crawl" at bounding box center [496, 62] width 28 height 5
click at [508, 72] on div "(mandatory)" at bounding box center [512, 71] width 20 height 5
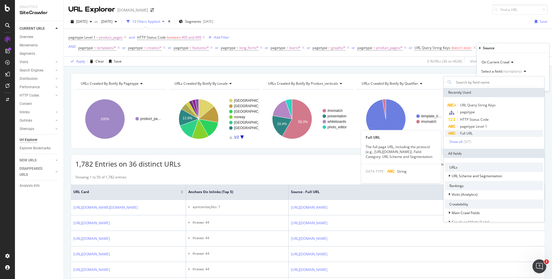
click at [489, 131] on div "Full URL" at bounding box center [494, 133] width 98 height 7
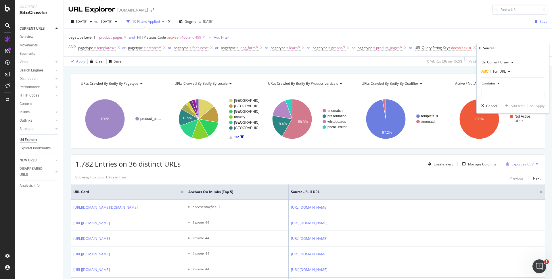
click at [498, 83] on icon at bounding box center [498, 82] width 4 height 3
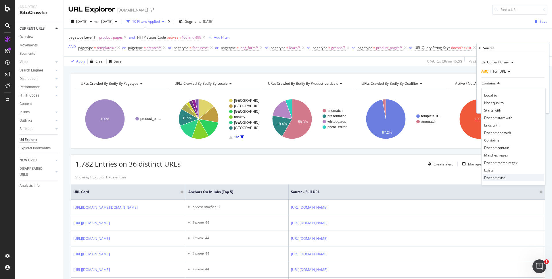
click at [506, 175] on div "Doesn't exist" at bounding box center [514, 177] width 62 height 7
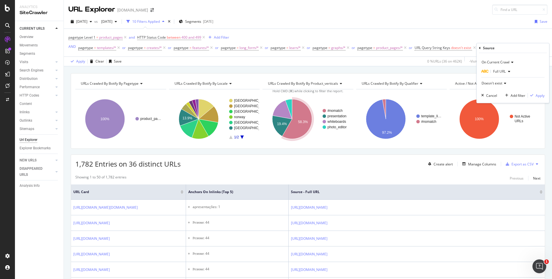
click at [506, 82] on icon at bounding box center [505, 82] width 4 height 3
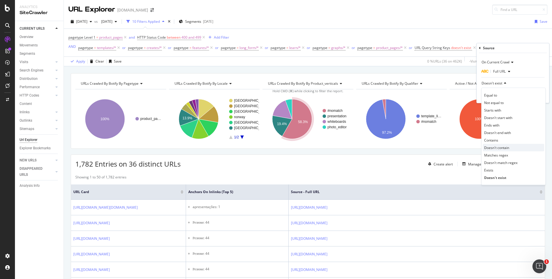
click at [516, 147] on div "Doesn't contain" at bounding box center [514, 147] width 62 height 7
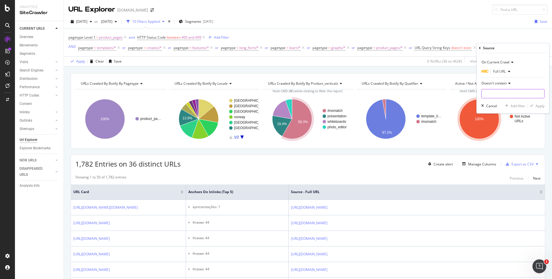
click at [502, 94] on input "text" at bounding box center [513, 93] width 63 height 9
paste input "\/$"
type input "\/$"
click at [536, 105] on div "Apply" at bounding box center [540, 105] width 9 height 5
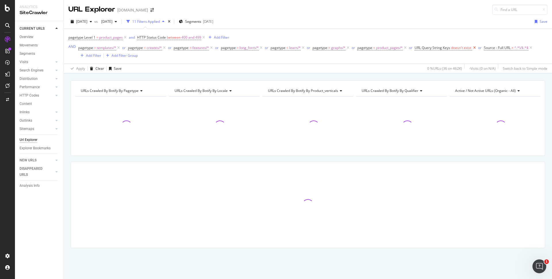
click at [473, 47] on icon at bounding box center [474, 48] width 5 height 6
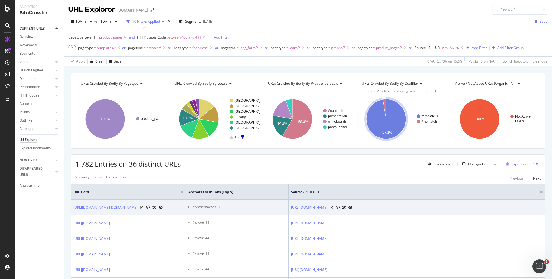
scroll to position [108, 0]
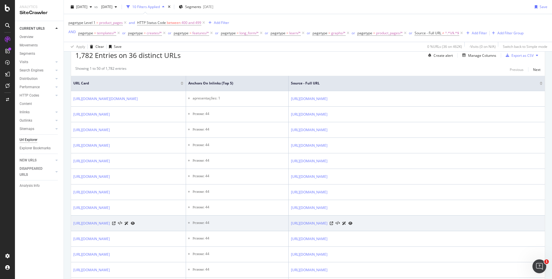
copy link "https://www.canva.com/uk_ua/resumes/shabloni/simple/?continuation=50"
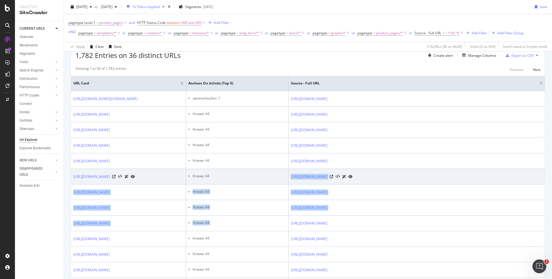
drag, startPoint x: 290, startPoint y: 230, endPoint x: 209, endPoint y: 180, distance: 94.7
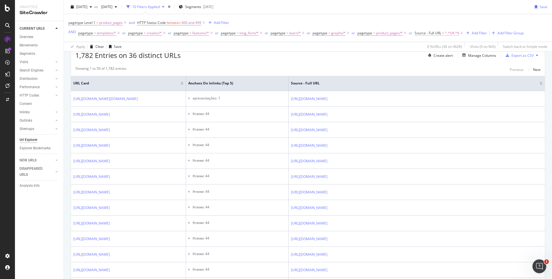
click at [444, 33] on span "Source - Full URL ≠ ^.*\/$.*$" at bounding box center [437, 33] width 45 height 5
click at [448, 80] on input "\/$" at bounding box center [446, 77] width 54 height 9
paste input "?"
type input "\?"
click at [478, 90] on div "Apply" at bounding box center [477, 90] width 9 height 5
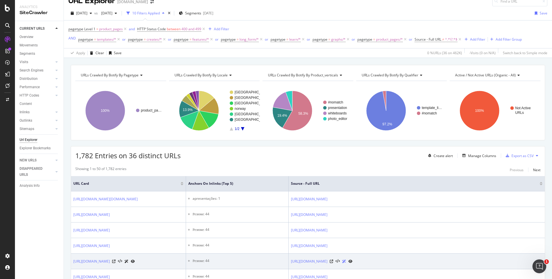
scroll to position [8, 0]
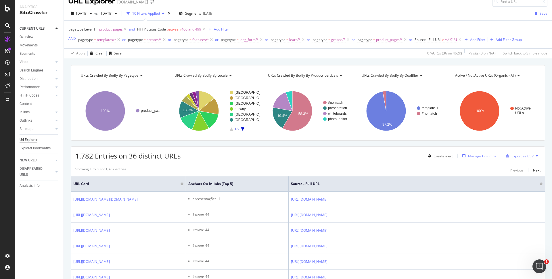
click at [486, 157] on div "Manage Columns" at bounding box center [482, 155] width 28 height 5
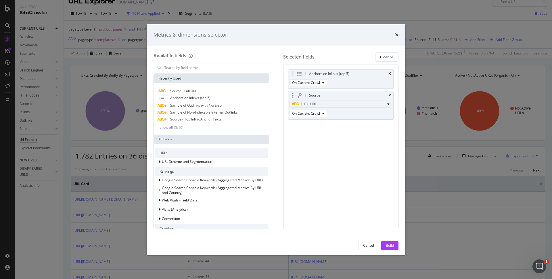
click at [358, 103] on div "Full URL" at bounding box center [338, 103] width 93 height 7
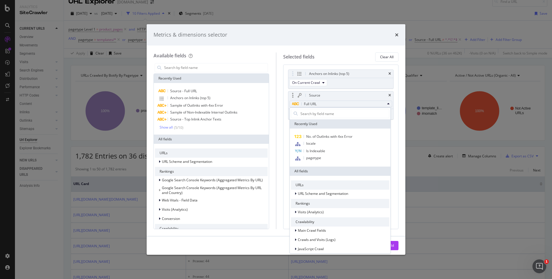
click at [358, 103] on div "Full URL" at bounding box center [338, 103] width 93 height 7
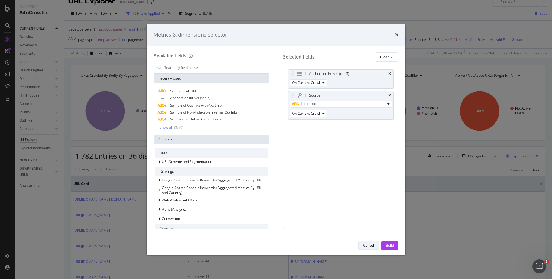
click at [374, 246] on div "Cancel" at bounding box center [368, 245] width 11 height 5
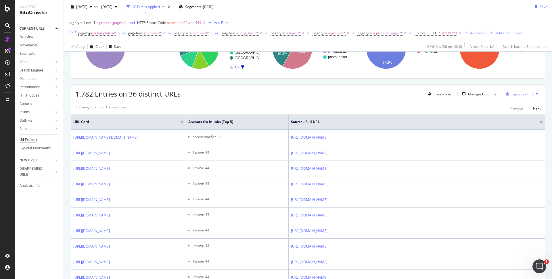
scroll to position [0, 0]
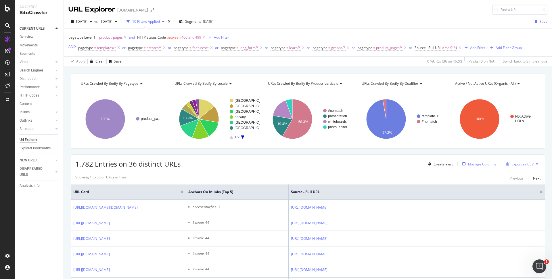
click at [484, 165] on div "Manage Columns" at bounding box center [482, 163] width 28 height 5
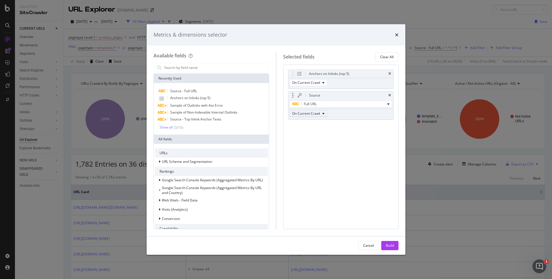
click at [323, 114] on icon "modal" at bounding box center [324, 113] width 2 height 3
click at [384, 147] on div "Anchors on Inlinks (top 5) On Current Crawl Source Full URL On Current Crawl Yo…" at bounding box center [341, 146] width 116 height 164
click at [446, 171] on div "Metrics & dimensions selector Available fields Recently Used Source - Full URL …" at bounding box center [276, 139] width 552 height 279
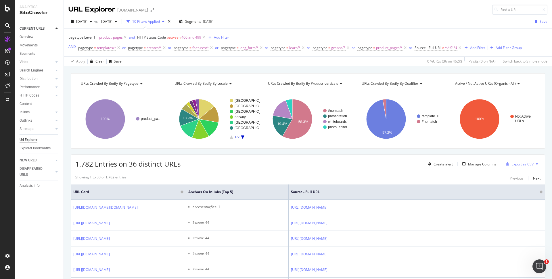
click at [437, 44] on span "Source - Full URL ≠ ^.*\?.*$" at bounding box center [439, 48] width 48 height 8
click at [434, 47] on span "Source - Full URL" at bounding box center [428, 47] width 27 height 5
click at [422, 34] on div "pagetype Level 1 = product_pages and HTTP Status Code between 400 and 499 Add F…" at bounding box center [295, 42] width 454 height 18
click at [460, 49] on icon at bounding box center [460, 48] width 5 height 6
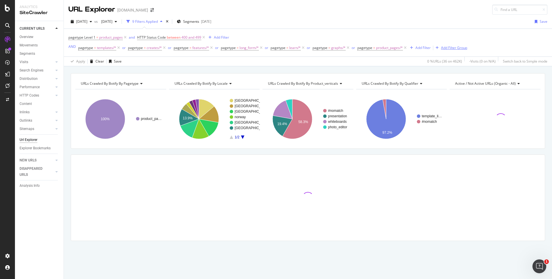
drag, startPoint x: 460, startPoint y: 49, endPoint x: 453, endPoint y: 17, distance: 32.1
click at [454, 18] on div "2025 Aug. 31st vs 2025 Aug. 3rd 9 Filters Applied Segments 2025-05-26 Save page…" at bounding box center [308, 41] width 489 height 52
click at [232, 37] on div "pagetype Level 1 = product_pages and HTTP Status Code between 400 and 499 Add F…" at bounding box center [267, 42] width 399 height 18
click at [223, 37] on div "Add Filter" at bounding box center [221, 37] width 15 height 5
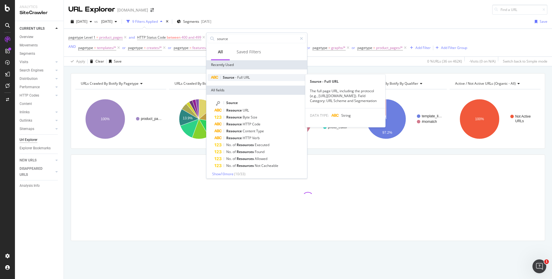
click at [242, 76] on span "Full" at bounding box center [240, 77] width 6 height 5
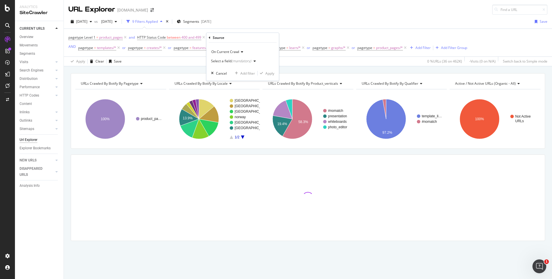
click at [245, 60] on div "(mandatory)" at bounding box center [242, 60] width 20 height 5
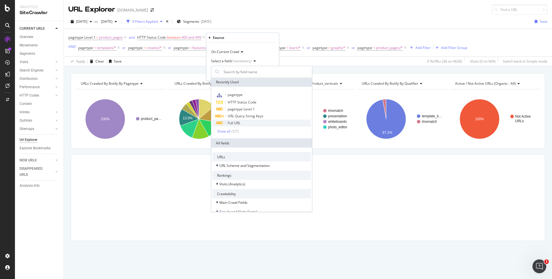
click at [246, 122] on div "Full URL" at bounding box center [262, 122] width 98 height 7
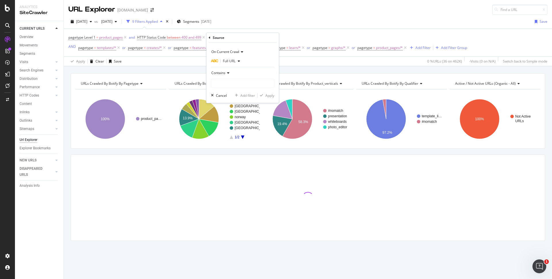
click at [228, 71] on icon at bounding box center [228, 72] width 4 height 3
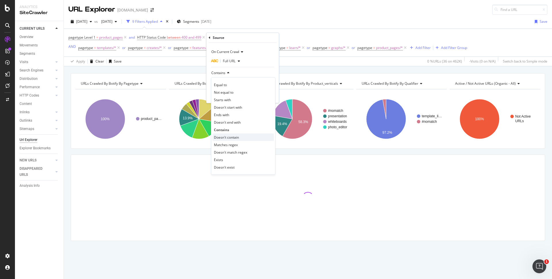
click at [237, 137] on span "Doesn't contain" at bounding box center [226, 137] width 25 height 5
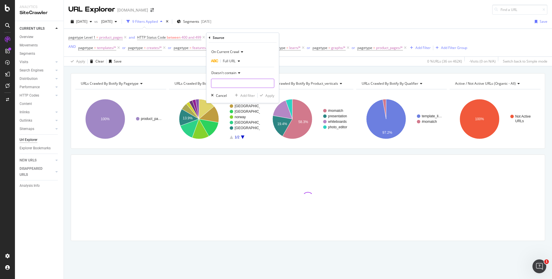
click at [228, 85] on input "text" at bounding box center [242, 83] width 63 height 9
paste input "\?"
type input "\?"
click at [268, 97] on div "Apply" at bounding box center [270, 95] width 9 height 5
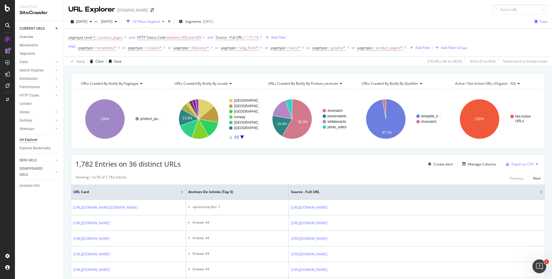
scroll to position [113, 0]
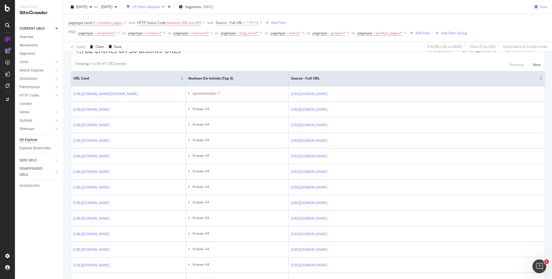
click at [243, 22] on span "Source - Full URL ≠ ^.*\?.*$" at bounding box center [237, 22] width 43 height 5
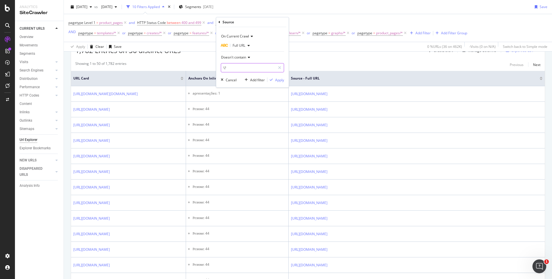
click at [248, 68] on input "\?" at bounding box center [248, 67] width 54 height 9
paste input "^[^?]+$"
type input "^[^?]+$"
click at [280, 80] on div "Apply" at bounding box center [279, 79] width 9 height 5
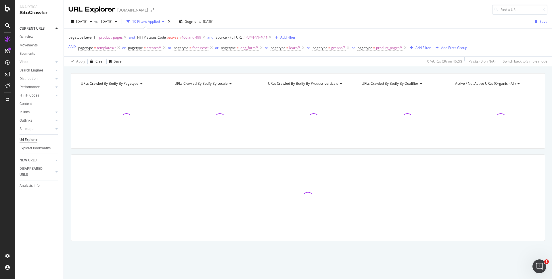
click at [247, 37] on span "^.*^[^?]+$.*$" at bounding box center [257, 37] width 22 height 8
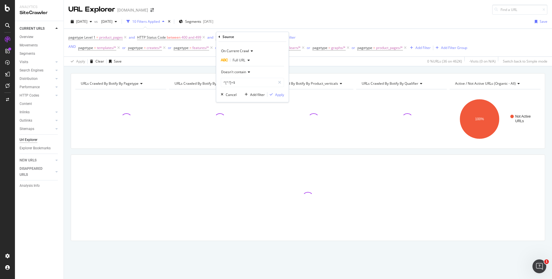
click at [329, 22] on div "2025 Aug. 31st vs 2025 Aug. 3rd 10 Filters Applied Segments 2025-05-26 Save" at bounding box center [308, 23] width 489 height 12
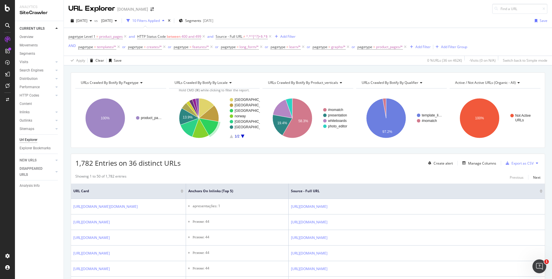
scroll to position [1, 0]
click at [238, 35] on span "Source - Full URL" at bounding box center [229, 36] width 27 height 5
click at [239, 70] on span "Doesn't contain" at bounding box center [233, 70] width 25 height 5
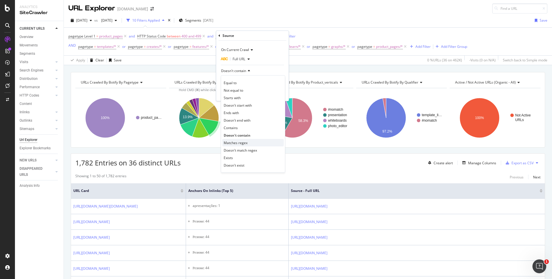
click at [250, 144] on div "Matches regex" at bounding box center [253, 142] width 62 height 7
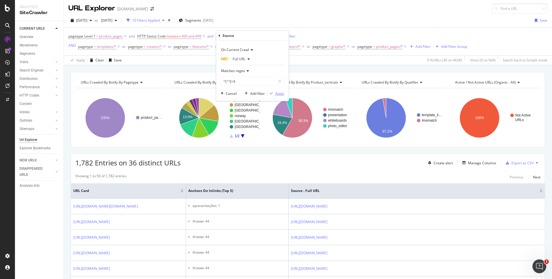
click at [280, 95] on div "Apply" at bounding box center [279, 93] width 9 height 5
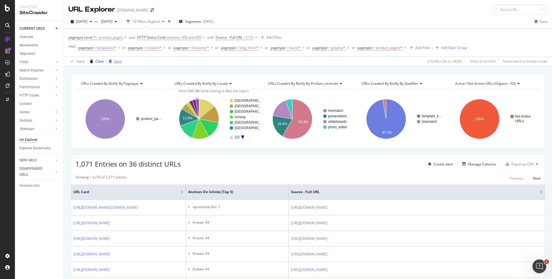
click at [118, 60] on div "Save" at bounding box center [118, 61] width 8 height 5
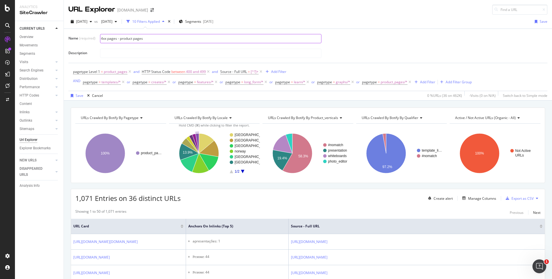
paste input "Links in Content pointing to 4xx P"
type input "Links in Content pointing to 4xx Pages - Product Pages"
click at [387, 42] on div "Links in Content pointing to 4xx Pages - Product Pages" at bounding box center [321, 38] width 443 height 10
click at [228, 60] on div "pagetype Level 1 = product_pages and HTTP Status Code between 400 and 499 and S…" at bounding box center [307, 74] width 479 height 33
click at [226, 56] on input "text" at bounding box center [210, 53] width 221 height 9
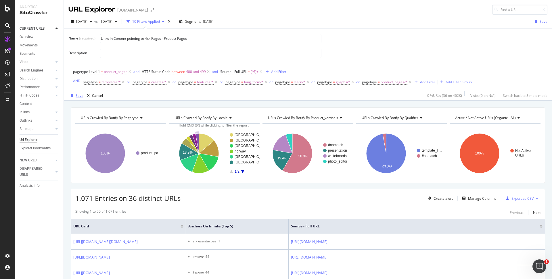
click at [76, 97] on div "Save" at bounding box center [80, 95] width 8 height 5
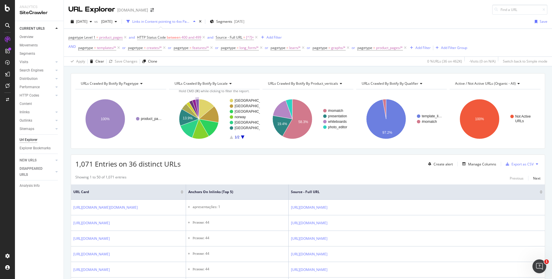
click at [252, 63] on div "Apply Clear Save Changes Clone 0 % URLs ( 36 on 462K ) - Visits ( 0 on N/A ) Sw…" at bounding box center [308, 60] width 489 height 9
click at [418, 47] on div "Add Filter" at bounding box center [423, 47] width 15 height 5
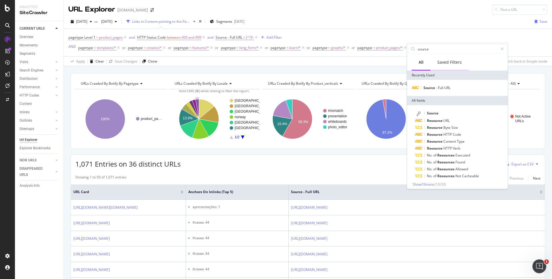
click at [445, 62] on div "Saved Filters" at bounding box center [450, 62] width 24 height 6
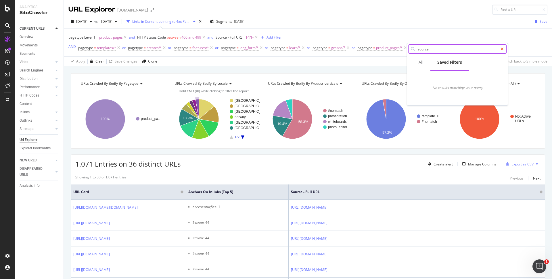
click at [506, 46] on div at bounding box center [502, 48] width 8 height 9
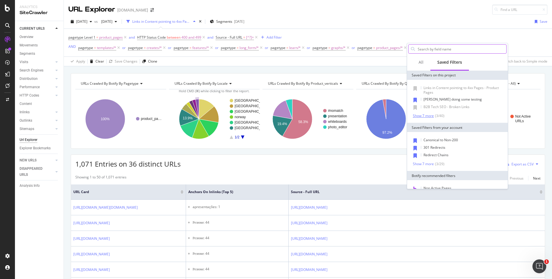
click at [430, 116] on div "Show 7 more" at bounding box center [423, 116] width 21 height 4
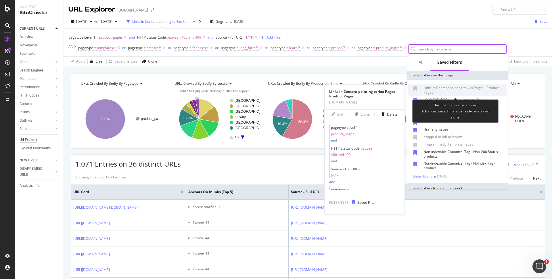
click at [468, 89] on span "Links in Content pointing to 4xx Pages - Product Pages" at bounding box center [461, 89] width 75 height 9
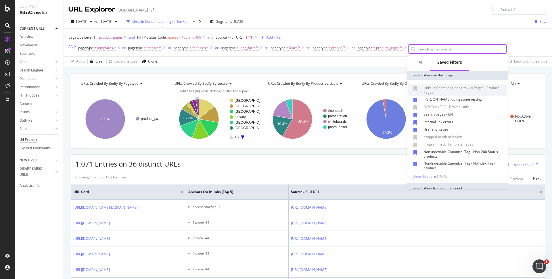
click at [226, 63] on div "Apply Clear Save Changes Clone 0 % URLs ( 36 on 462K ) - Visits ( 0 on N/A ) Sw…" at bounding box center [308, 60] width 489 height 9
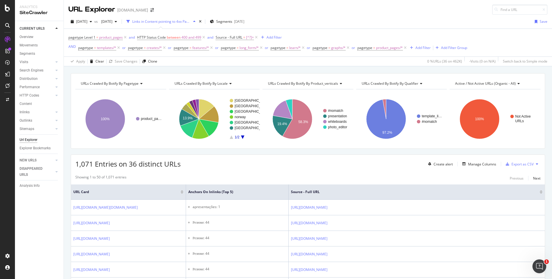
click at [243, 136] on rect "A chart." at bounding box center [243, 119] width 26 height 40
click at [521, 164] on div "Export as CSV" at bounding box center [523, 163] width 22 height 5
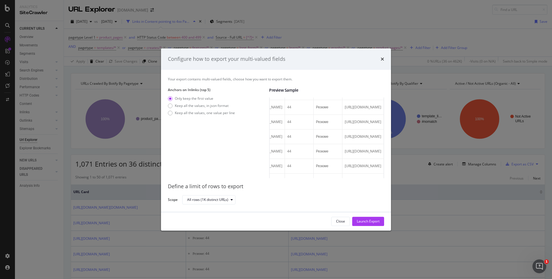
scroll to position [0, 135]
drag, startPoint x: 329, startPoint y: 140, endPoint x: 368, endPoint y: 146, distance: 39.3
click at [368, 144] on tr "https://www.canva.com/uk_ua/resumes/ 44 Резюме https://www.canva.com/uk_ua/resu…" at bounding box center [314, 136] width 140 height 15
click at [378, 222] on div "Launch Export" at bounding box center [368, 220] width 23 height 5
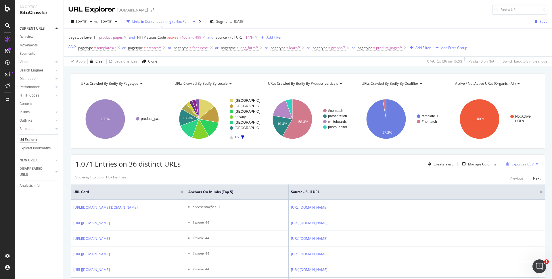
click at [536, 162] on icon at bounding box center [537, 163] width 2 height 3
click at [443, 189] on span "Source - Full URL" at bounding box center [411, 191] width 240 height 5
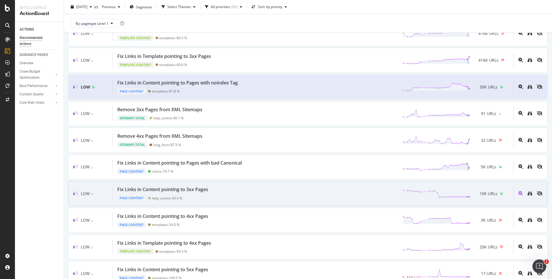
scroll to position [286, 0]
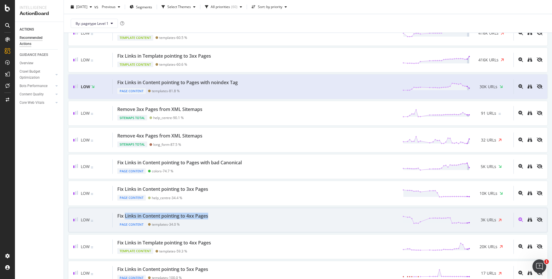
copy div "Links in Content pointing to 4xx Pages"
drag, startPoint x: 224, startPoint y: 216, endPoint x: 211, endPoint y: 216, distance: 13.2
click at [211, 216] on div "Fix Links in Content pointing to 4xx Pages Page Content templates - 34.0 % 3K U…" at bounding box center [313, 219] width 401 height 15
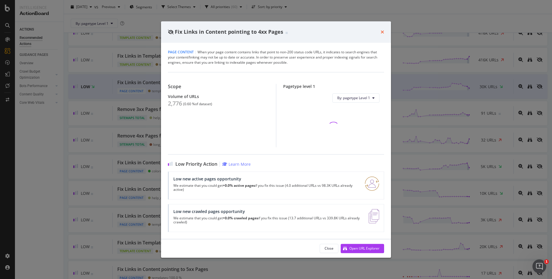
click at [382, 30] on icon "times" at bounding box center [382, 32] width 3 height 5
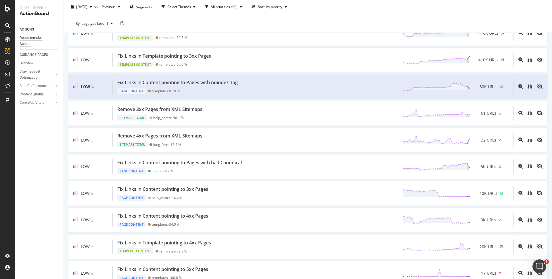
click at [383, 32] on div "By: pagetype Level 1" at bounding box center [307, 23] width 479 height 18
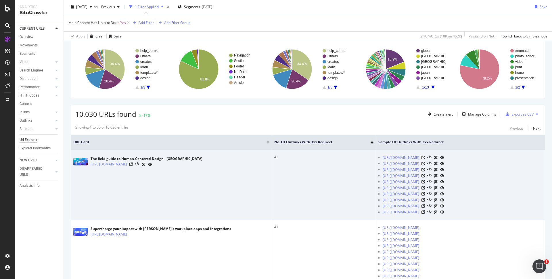
scroll to position [45, 0]
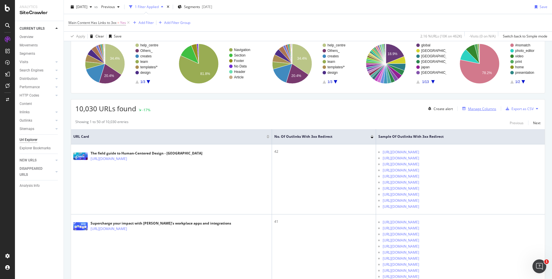
click at [482, 107] on div "Manage Columns" at bounding box center [482, 108] width 28 height 5
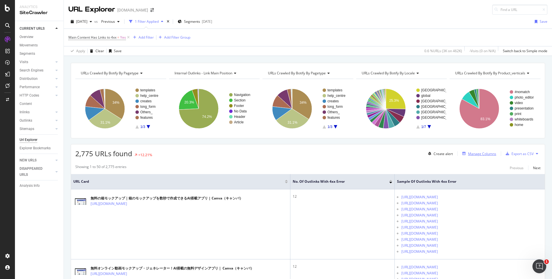
click at [471, 153] on div "Manage Columns" at bounding box center [482, 153] width 28 height 5
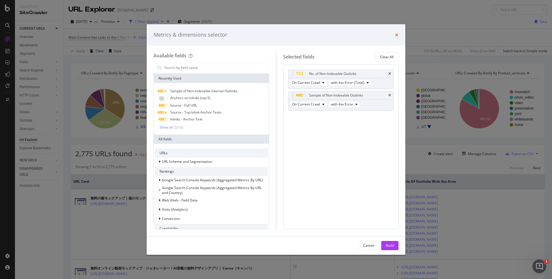
click at [398, 35] on icon "times" at bounding box center [396, 35] width 3 height 5
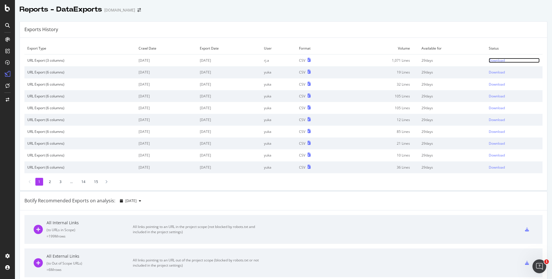
click at [498, 58] on div "Download" at bounding box center [497, 60] width 16 height 5
